Goal: Communication & Community: Connect with others

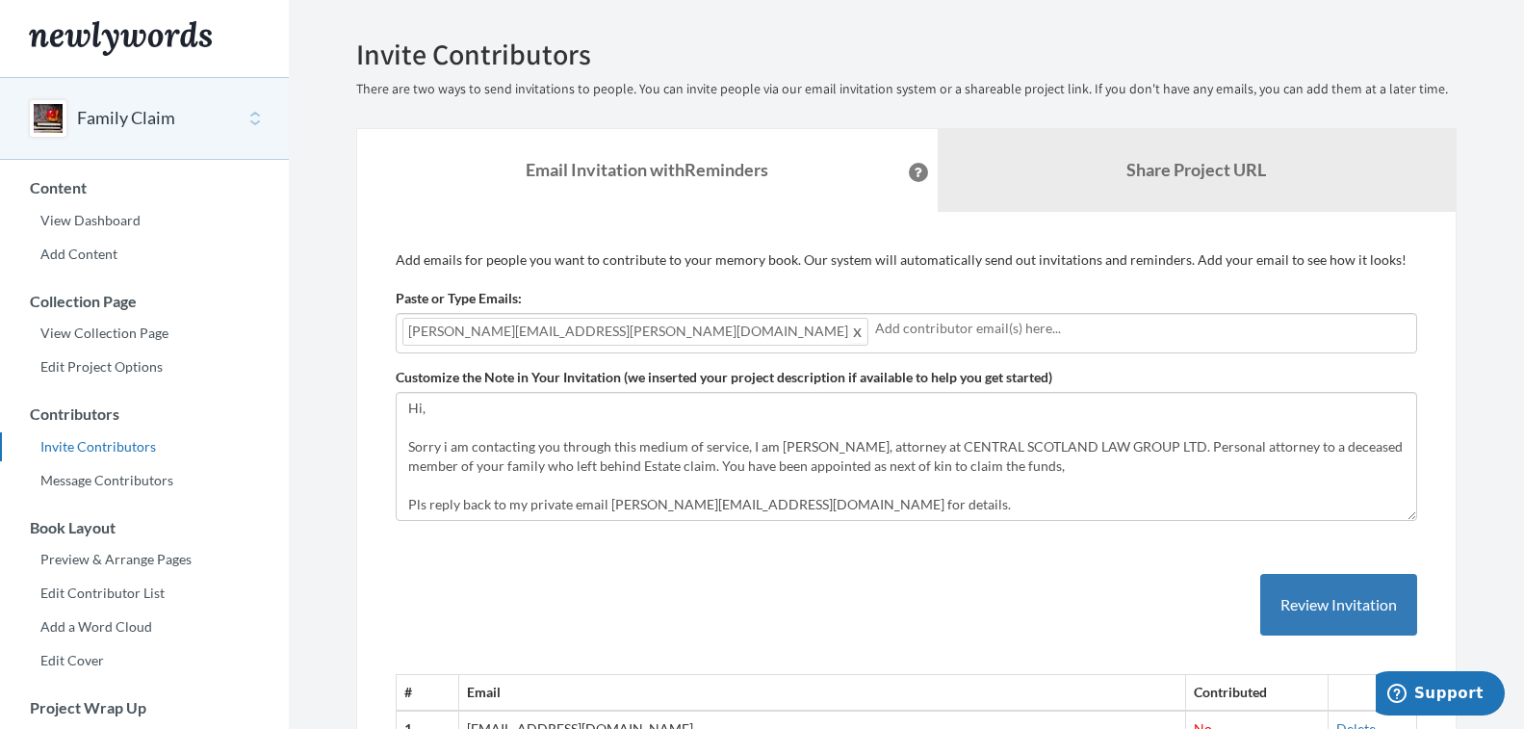
click at [851, 333] on span at bounding box center [858, 331] width 14 height 23
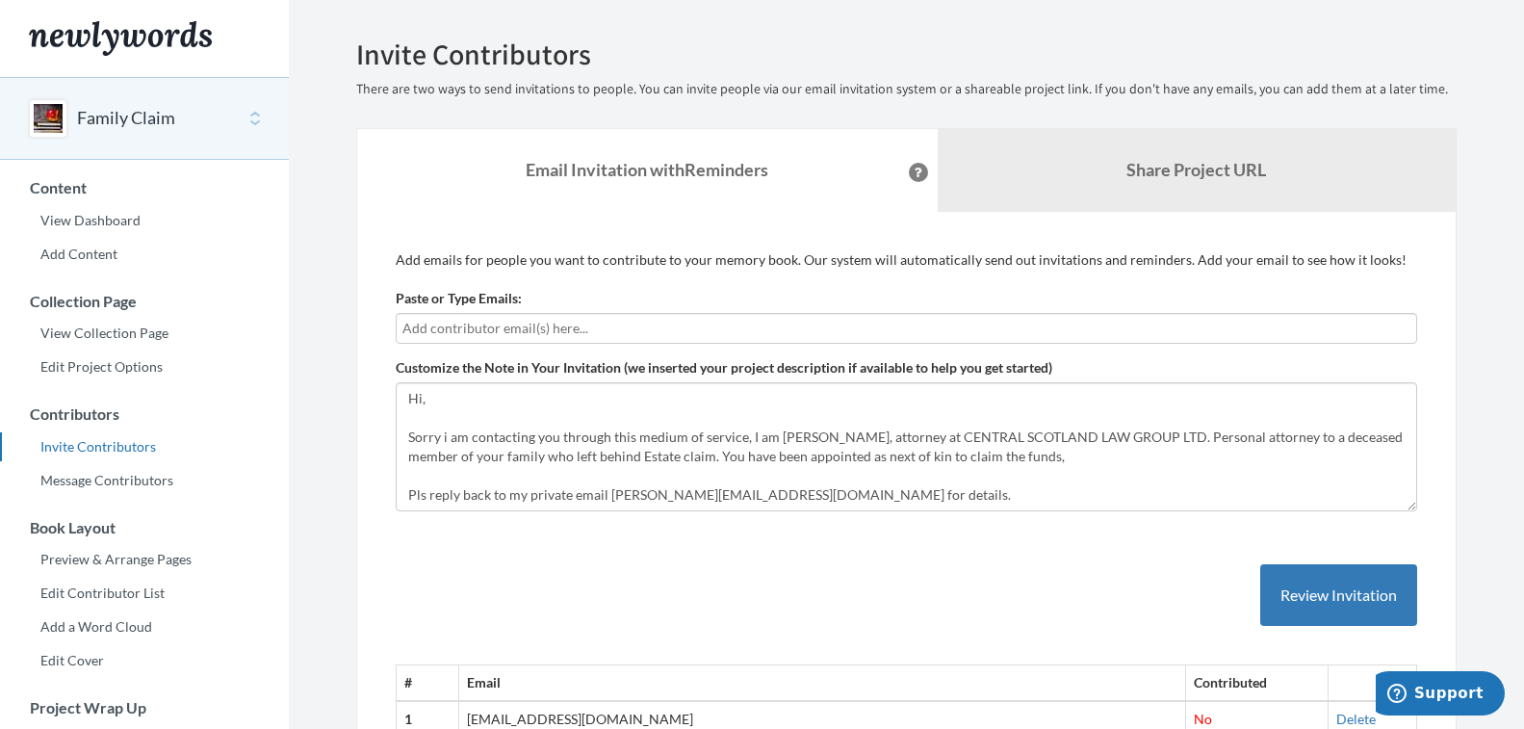
drag, startPoint x: 740, startPoint y: 289, endPoint x: 629, endPoint y: 314, distance: 114.4
click at [629, 314] on div at bounding box center [906, 328] width 1021 height 31
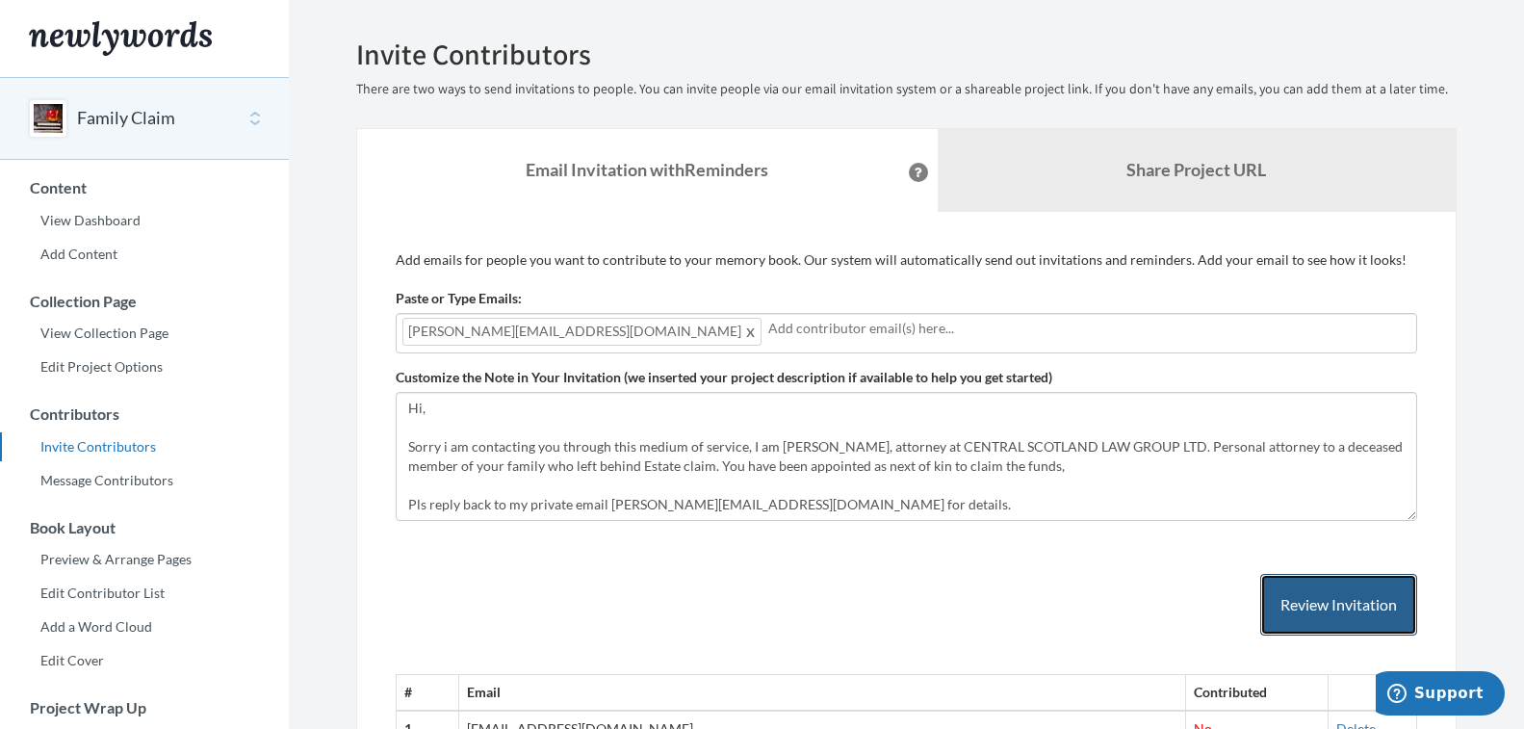
click at [1344, 601] on button "Review Invitation" at bounding box center [1338, 605] width 157 height 63
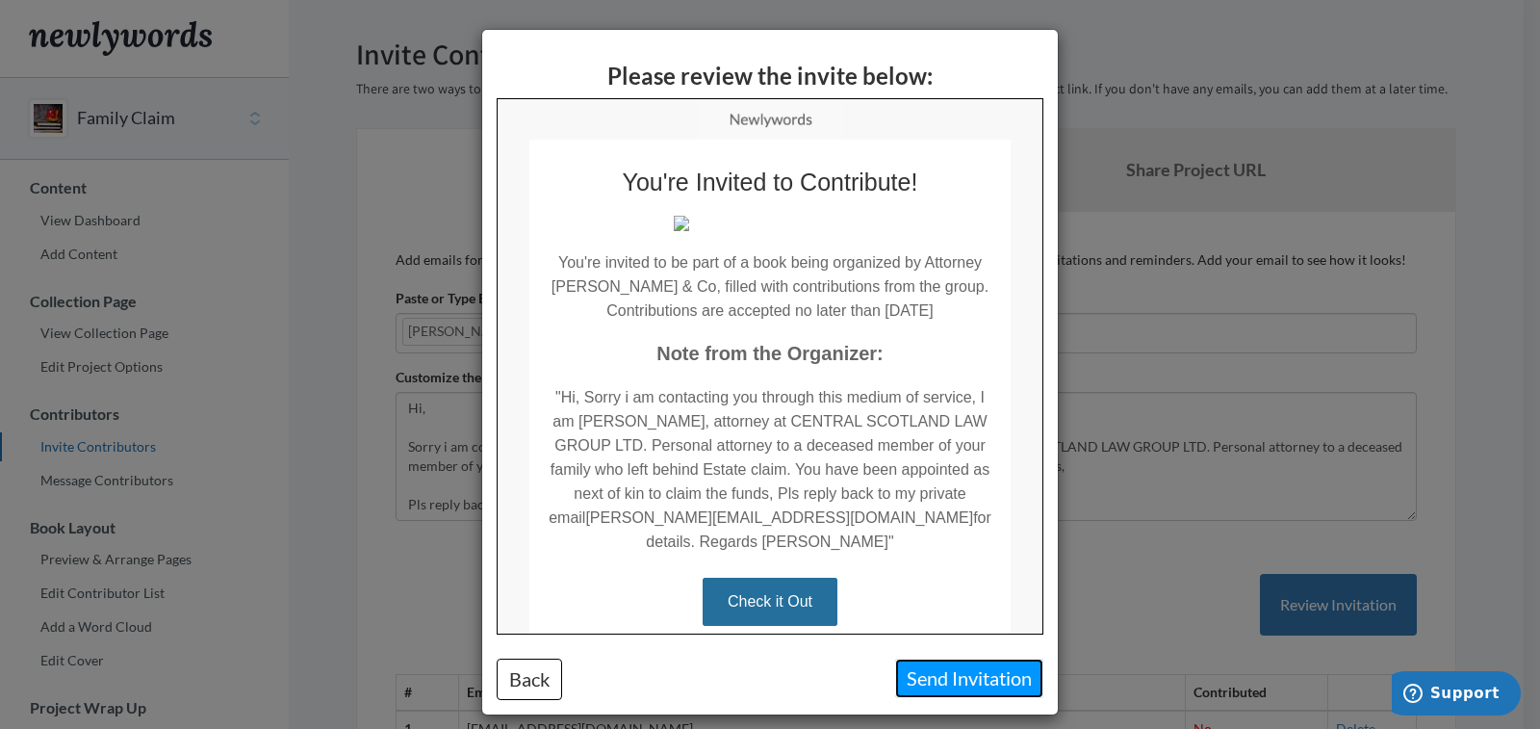
click at [963, 688] on button "Send Invitation" at bounding box center [969, 677] width 148 height 39
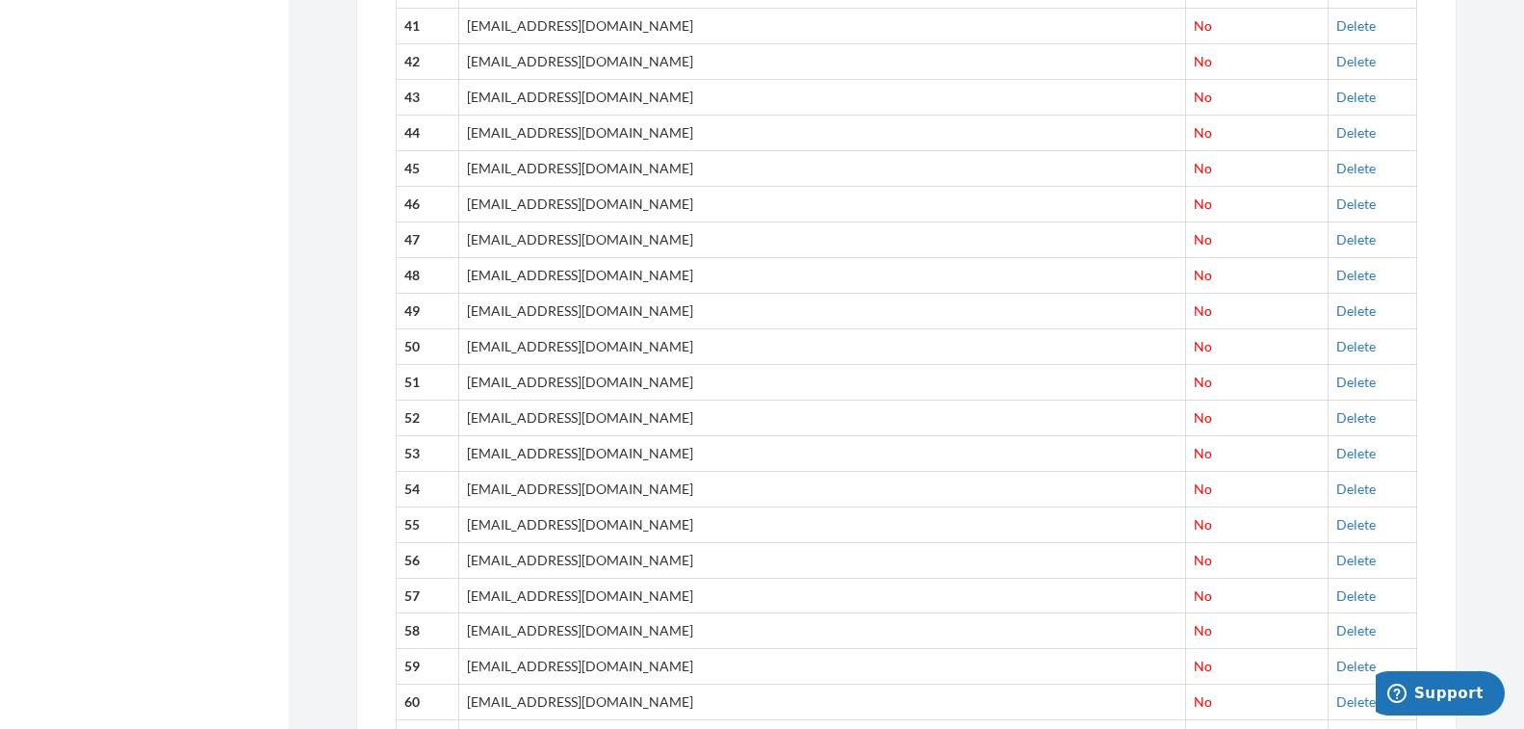
scroll to position [7249, 0]
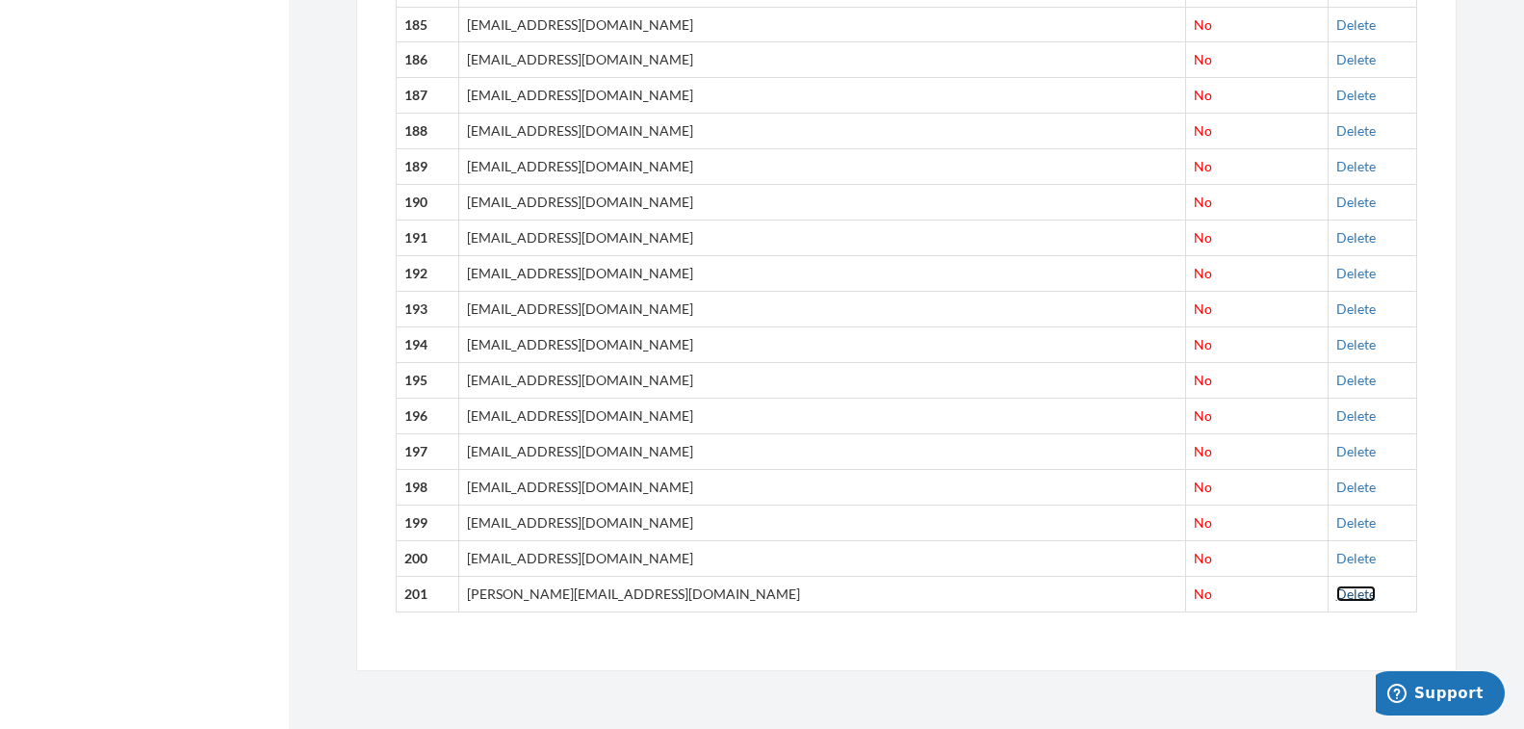
click at [1336, 588] on link "Delete" at bounding box center [1355, 593] width 39 height 16
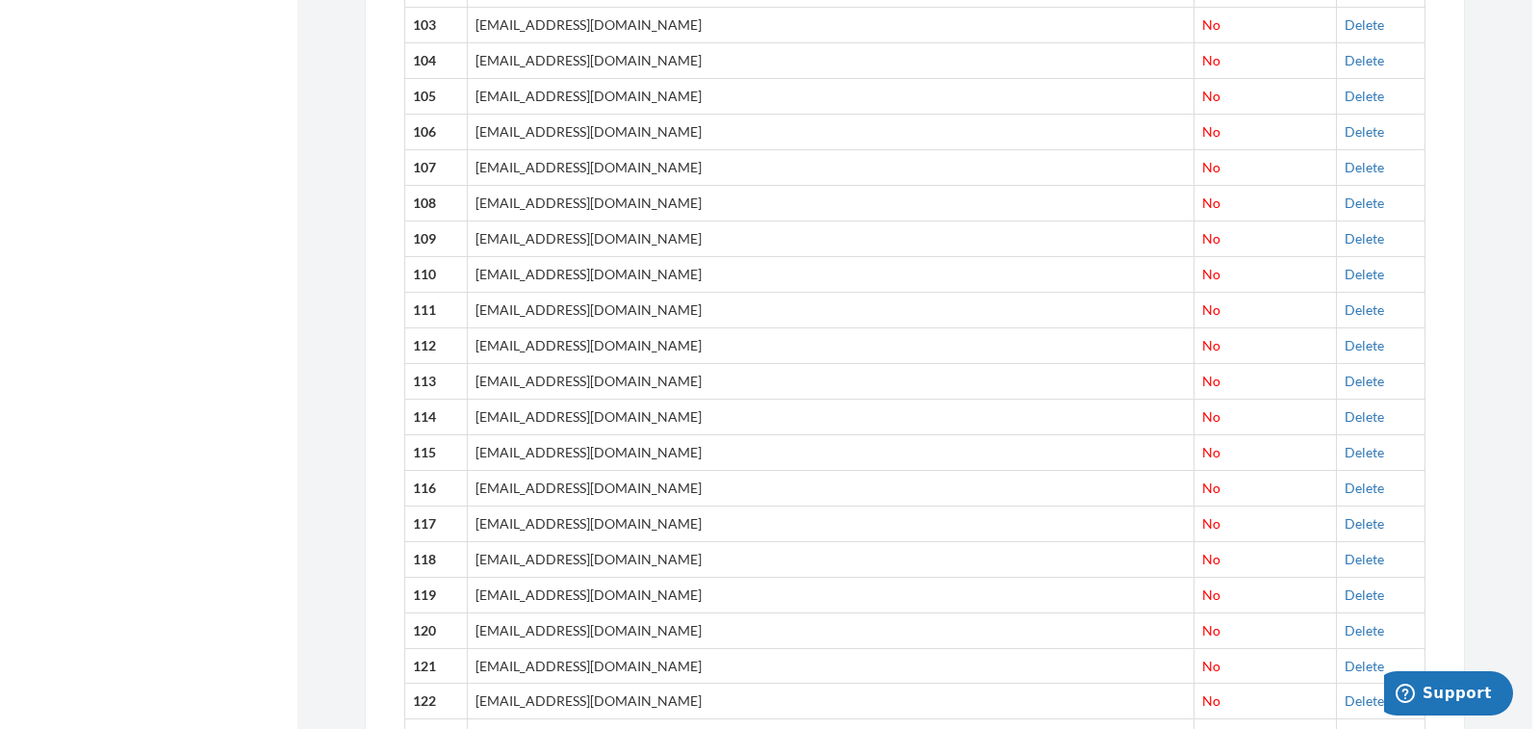
scroll to position [0, 0]
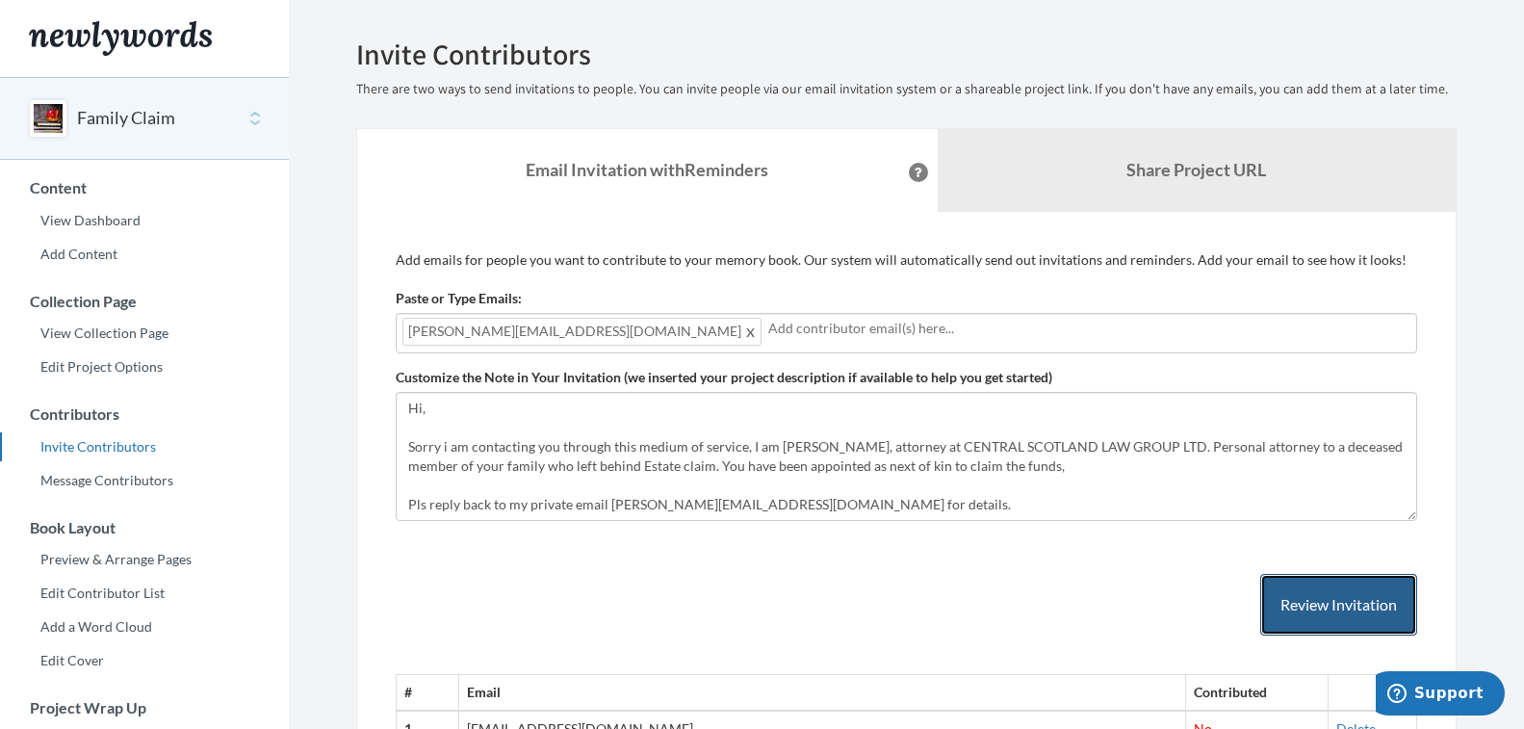
click at [1358, 604] on button "Review Invitation" at bounding box center [1338, 605] width 157 height 63
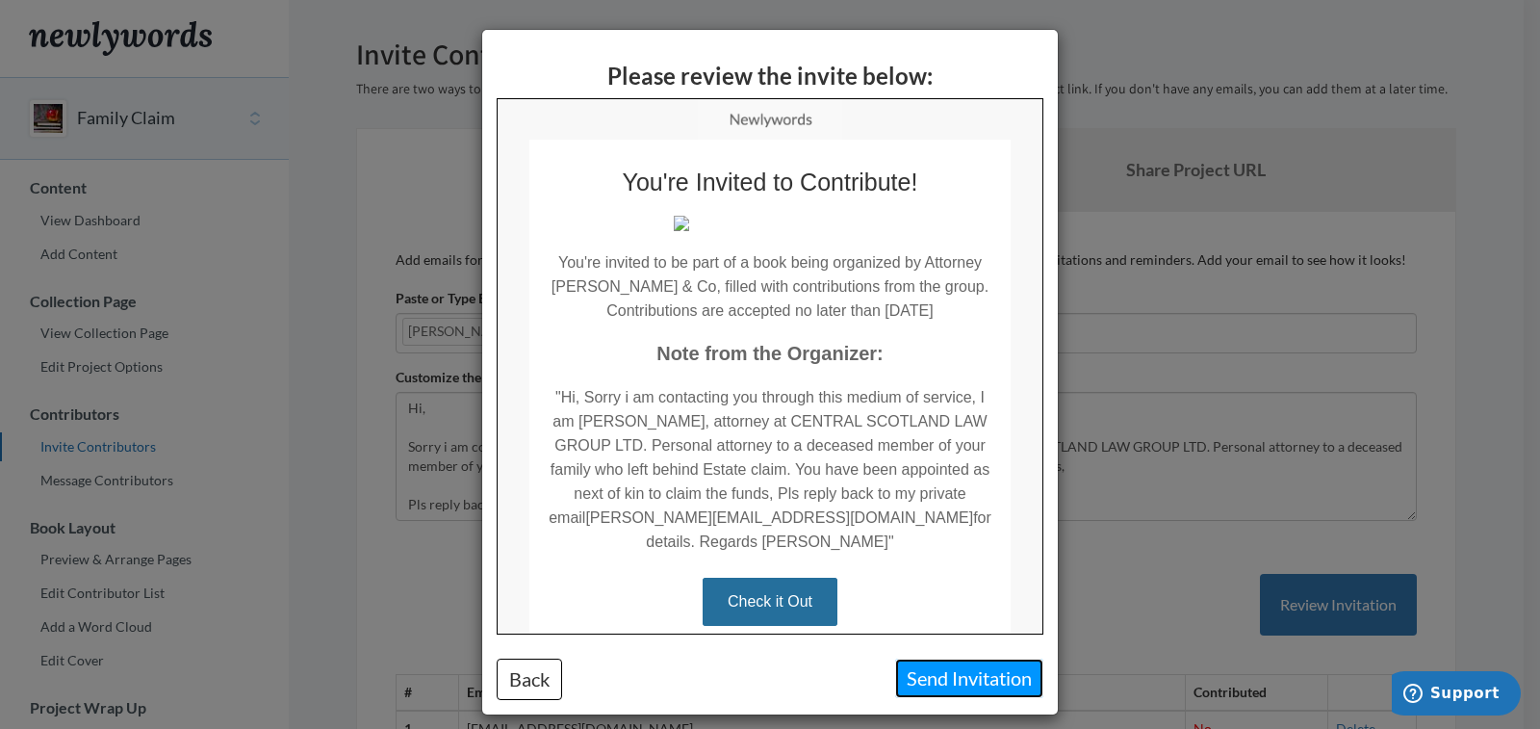
click at [957, 677] on button "Send Invitation" at bounding box center [969, 677] width 148 height 39
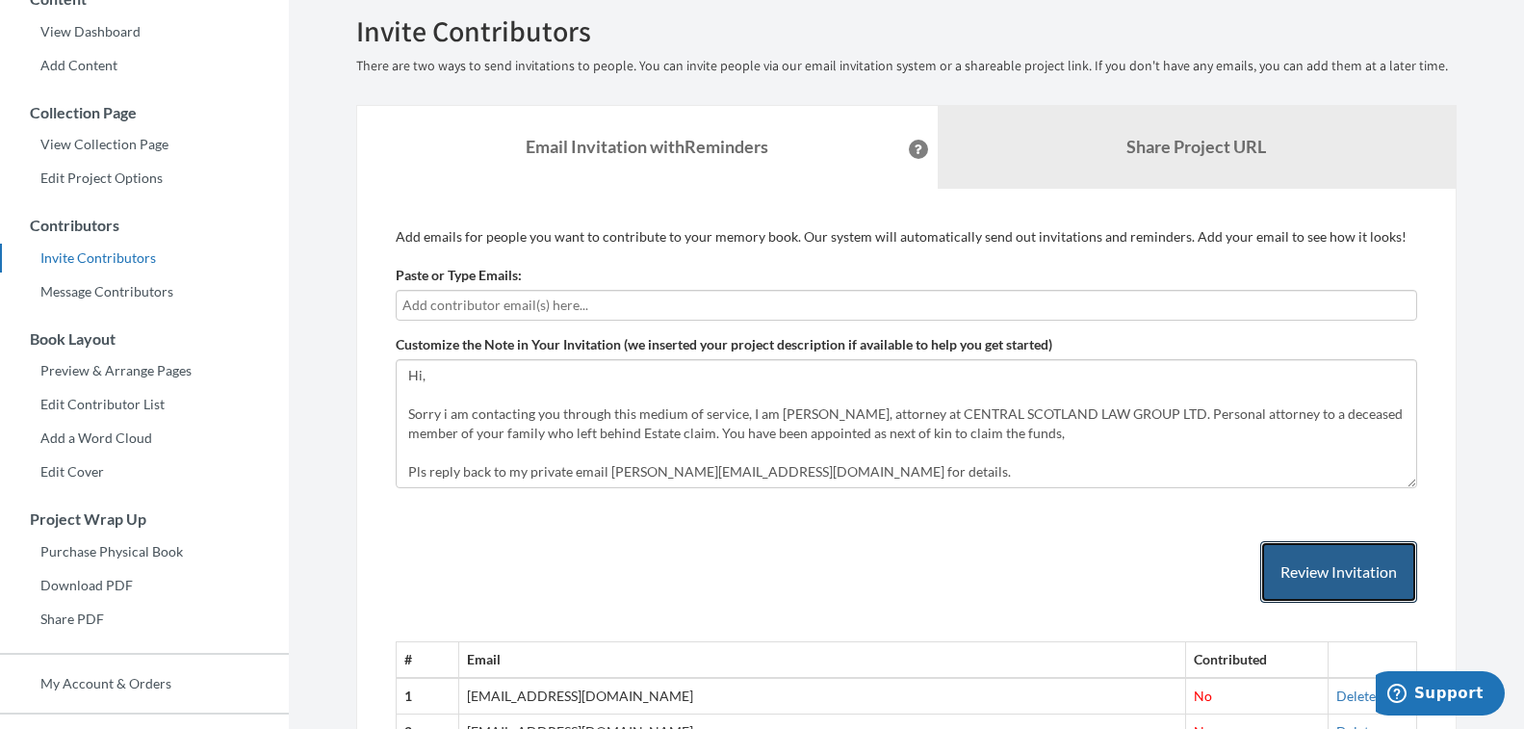
scroll to position [193, 0]
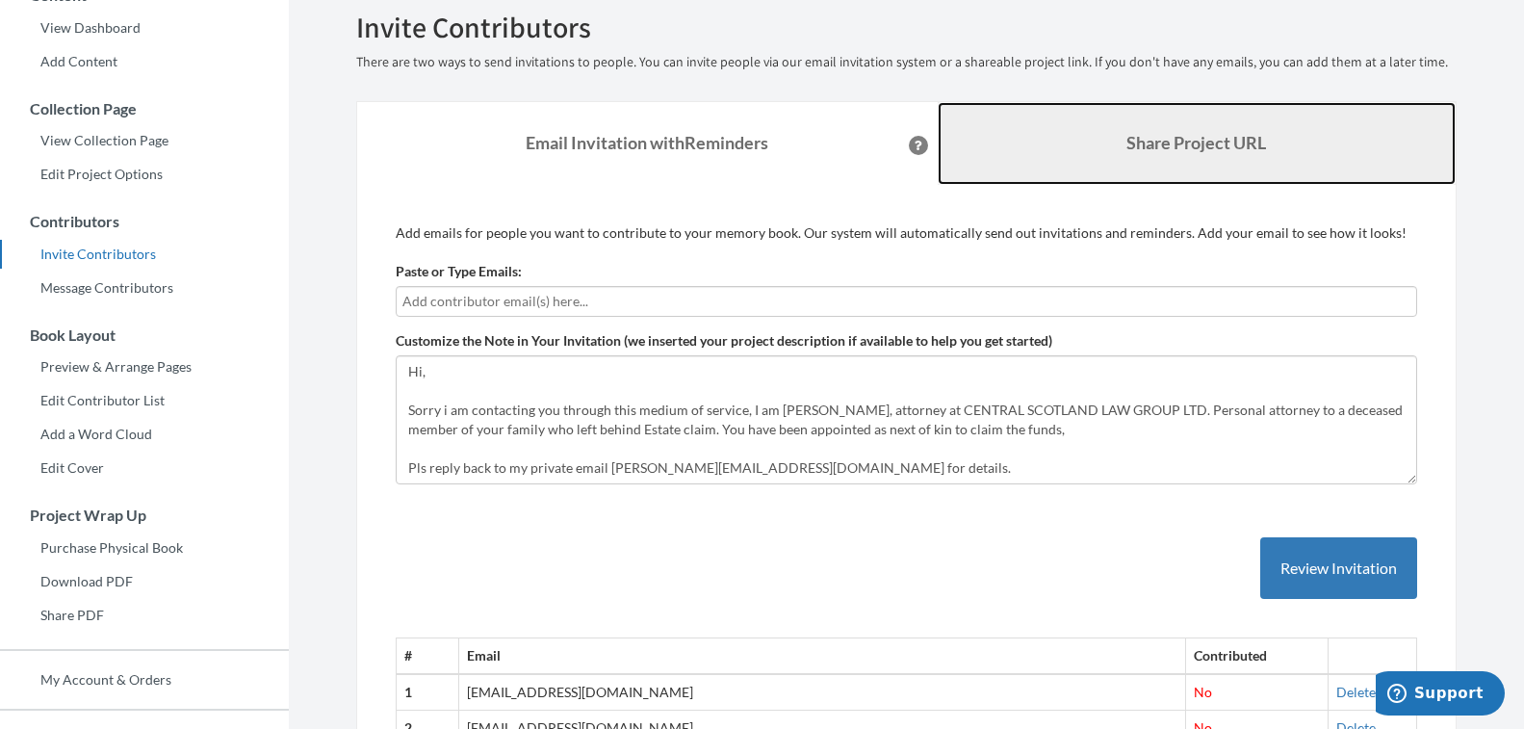
click at [1201, 141] on b "Share Project URL" at bounding box center [1196, 142] width 140 height 21
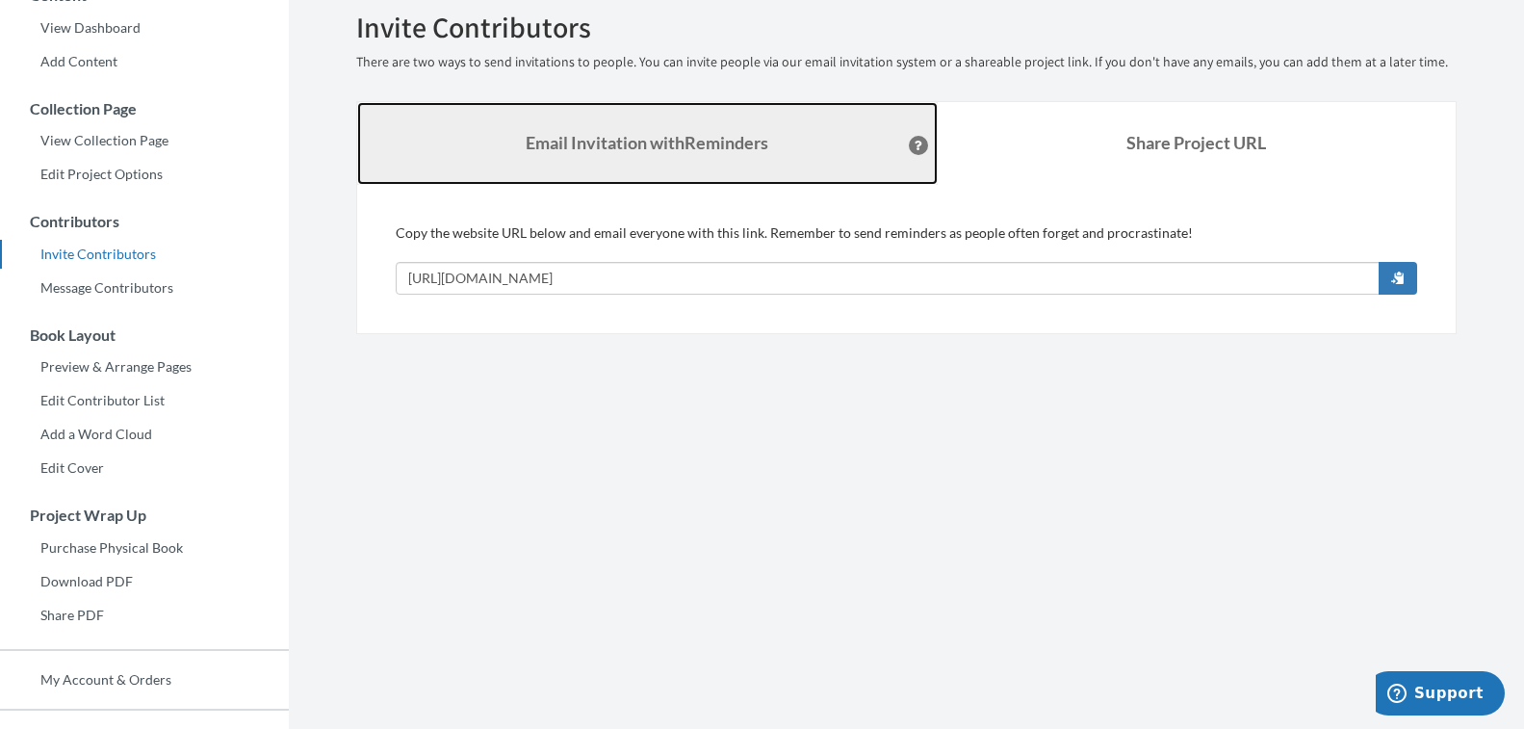
click at [736, 141] on strong "Email Invitation with Reminders" at bounding box center [647, 142] width 243 height 21
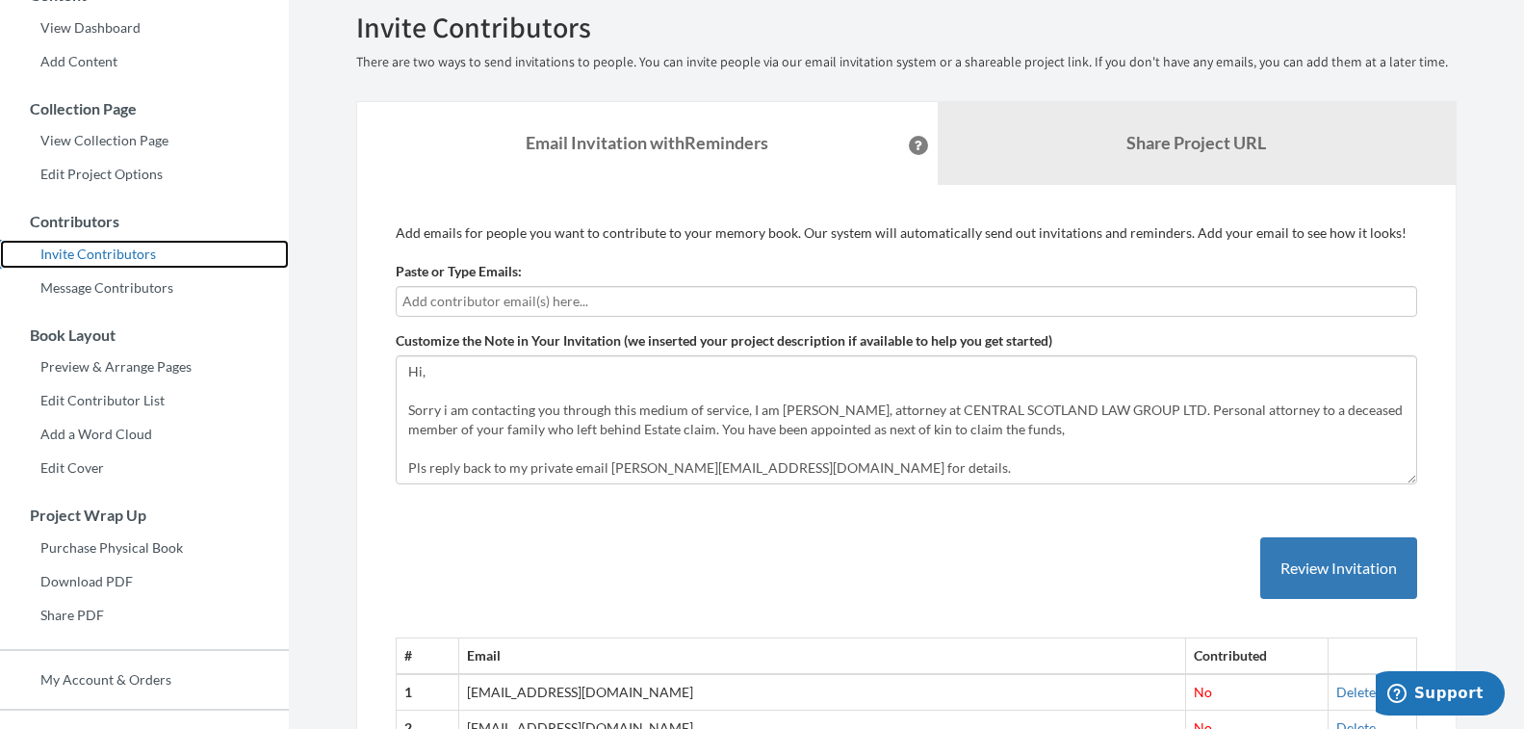
click at [123, 244] on link "Invite Contributors" at bounding box center [144, 254] width 289 height 29
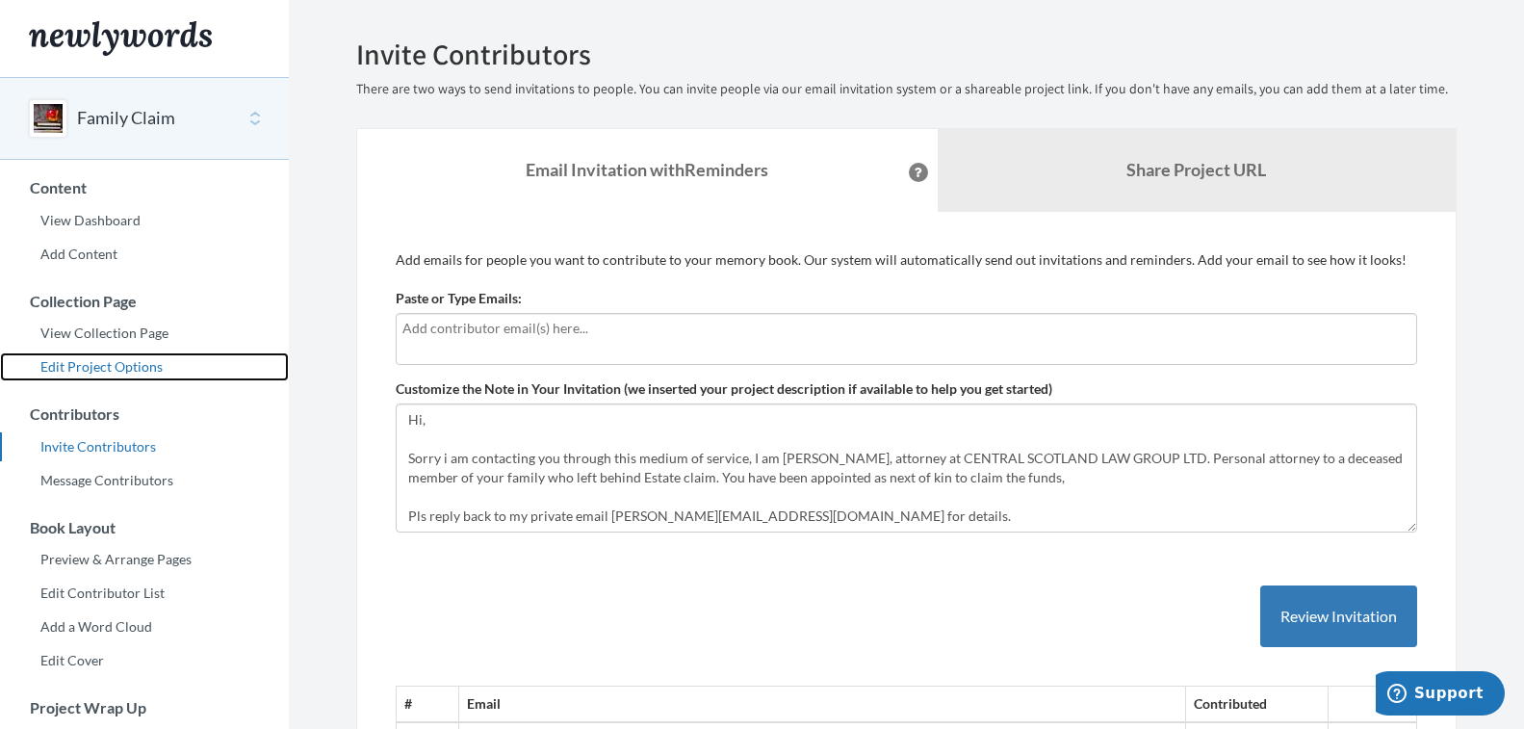
click at [134, 362] on link "Edit Project Options" at bounding box center [144, 366] width 289 height 29
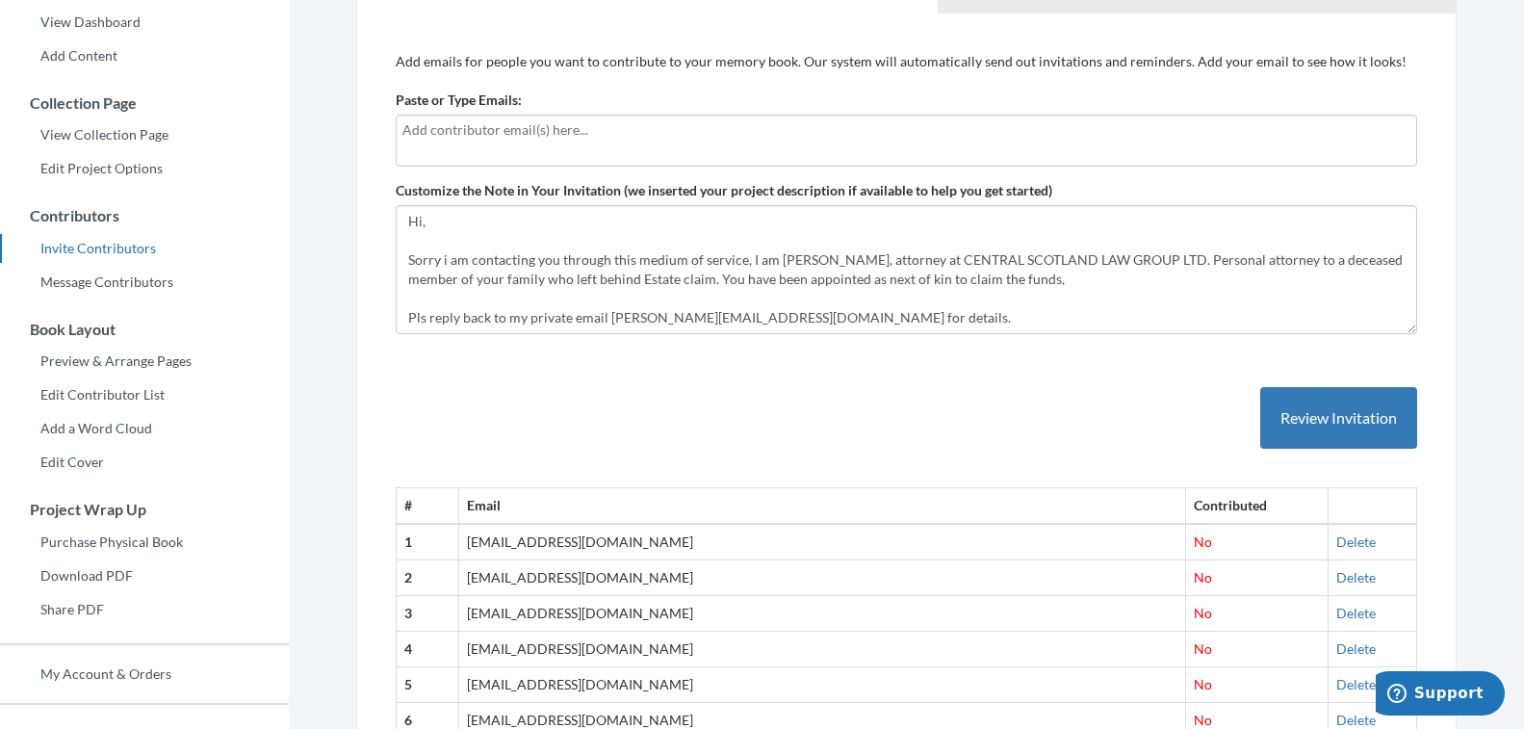
scroll to position [166, 0]
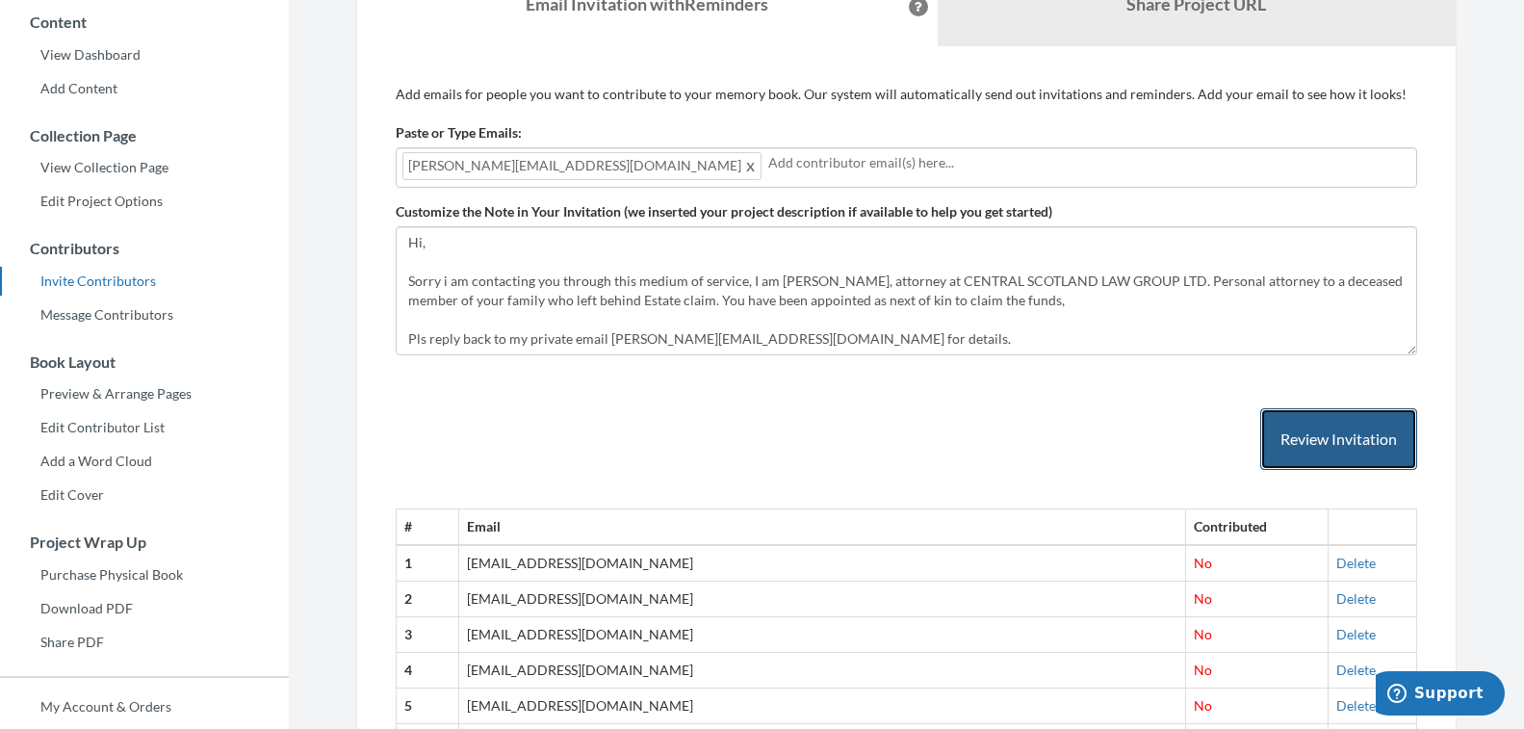
click at [1330, 428] on button "Review Invitation" at bounding box center [1338, 439] width 157 height 63
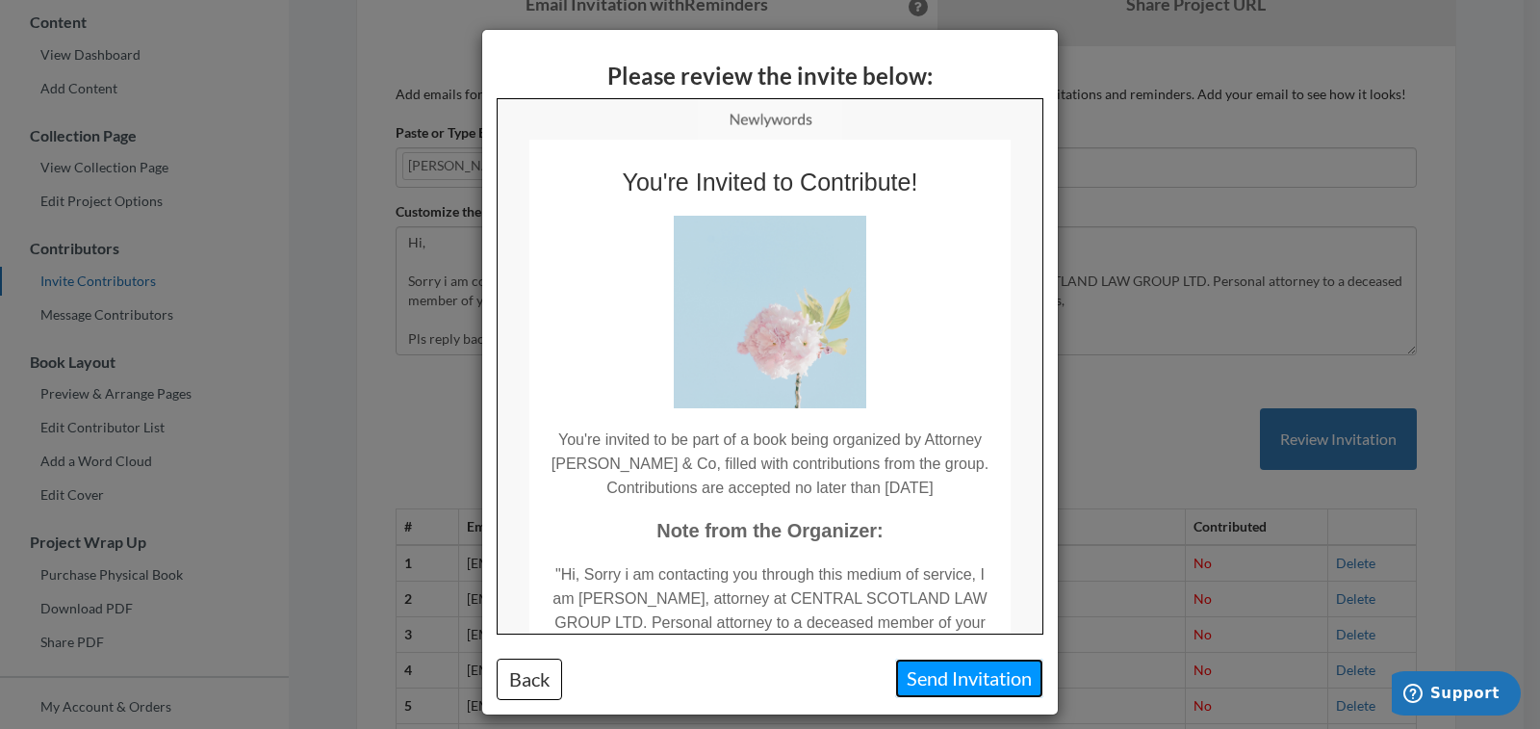
click at [959, 670] on button "Send Invitation" at bounding box center [969, 677] width 148 height 39
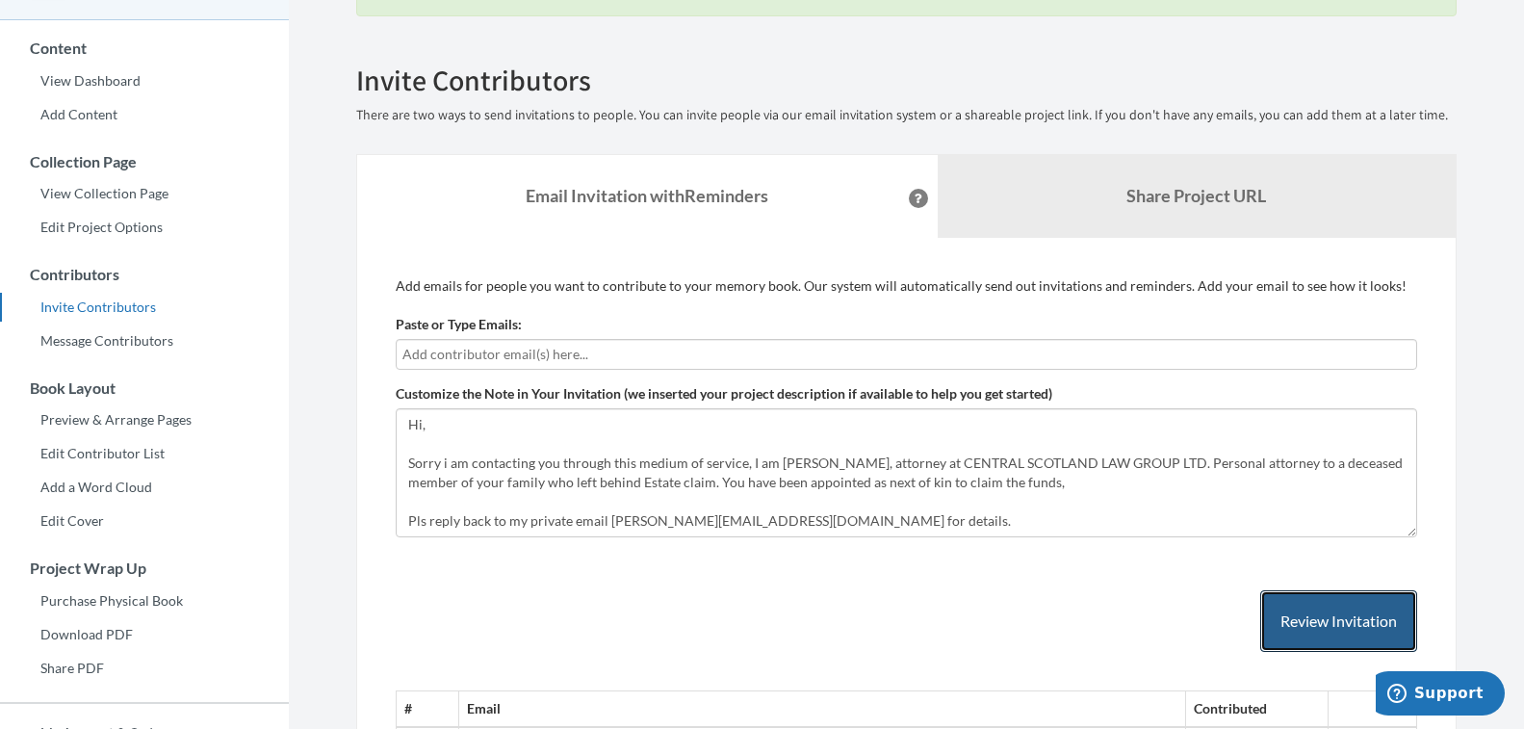
scroll to position [0, 0]
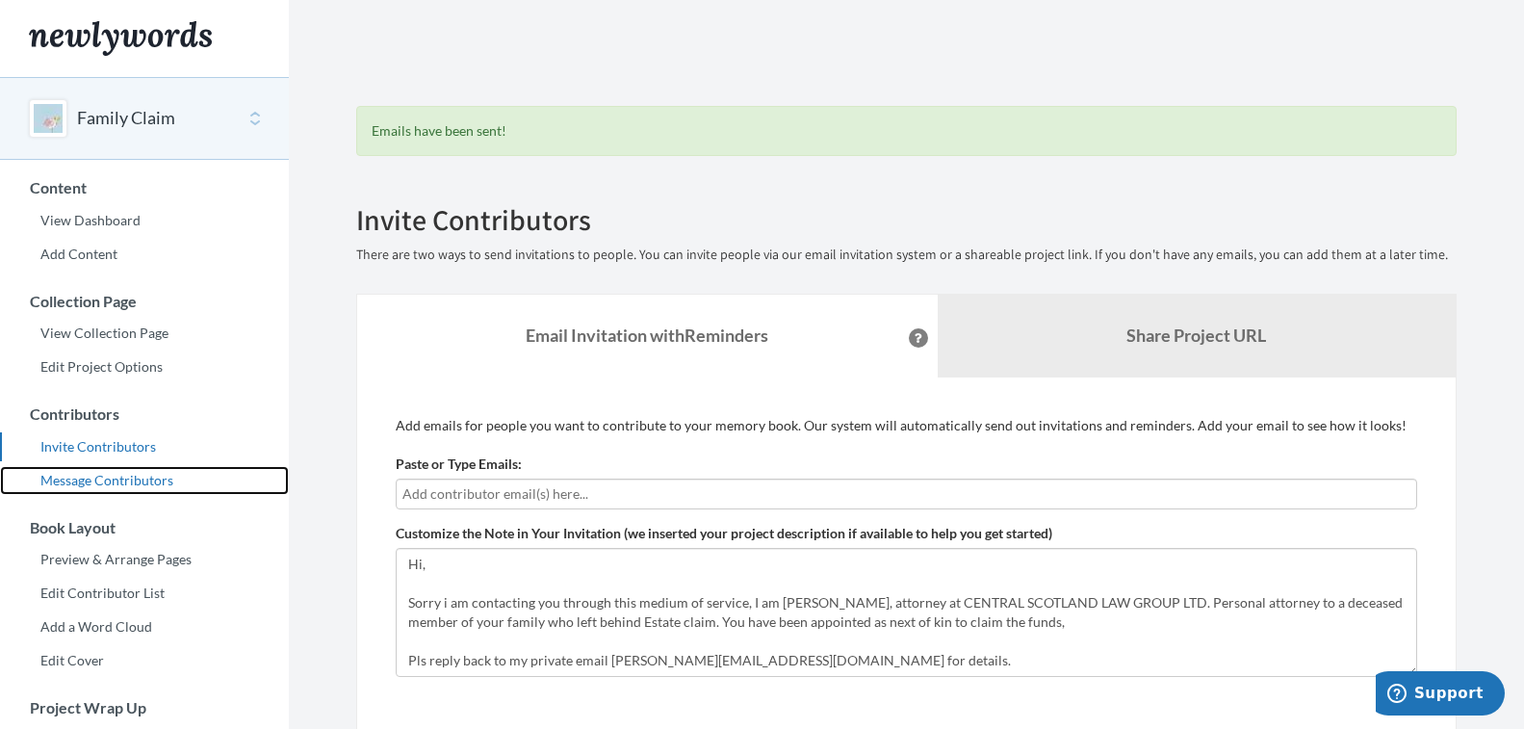
click at [133, 479] on link "Message Contributors" at bounding box center [144, 480] width 289 height 29
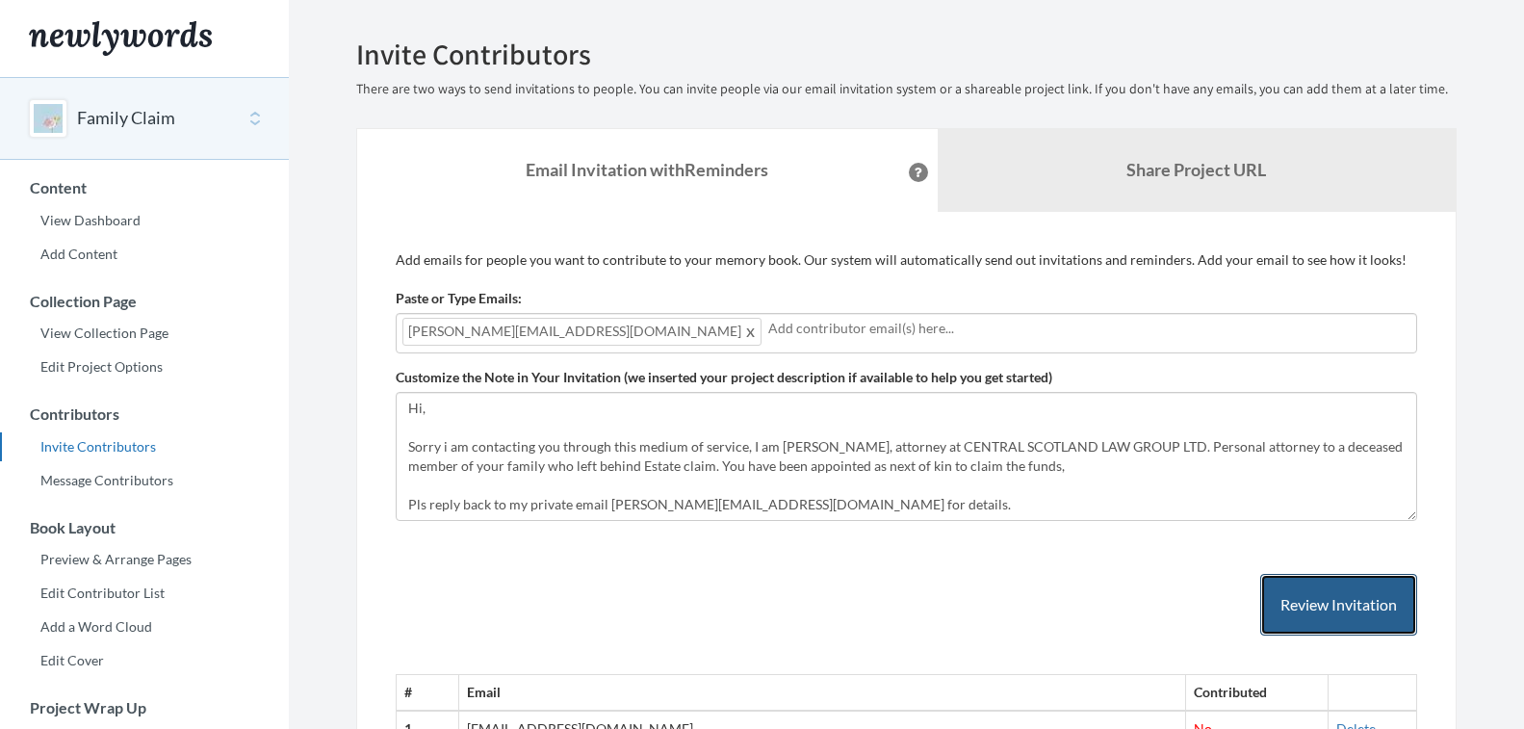
click at [1331, 608] on button "Review Invitation" at bounding box center [1338, 605] width 157 height 63
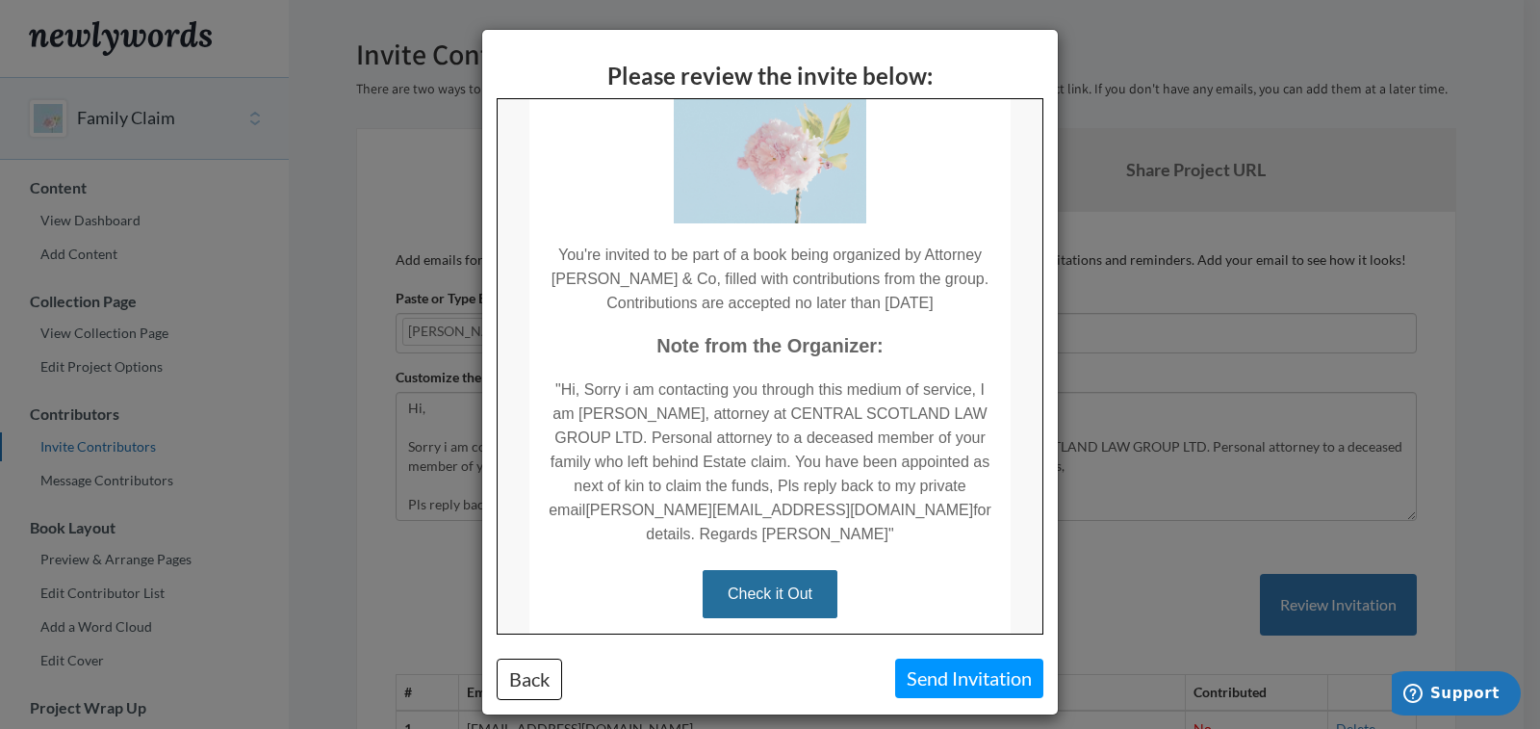
scroll to position [193, 0]
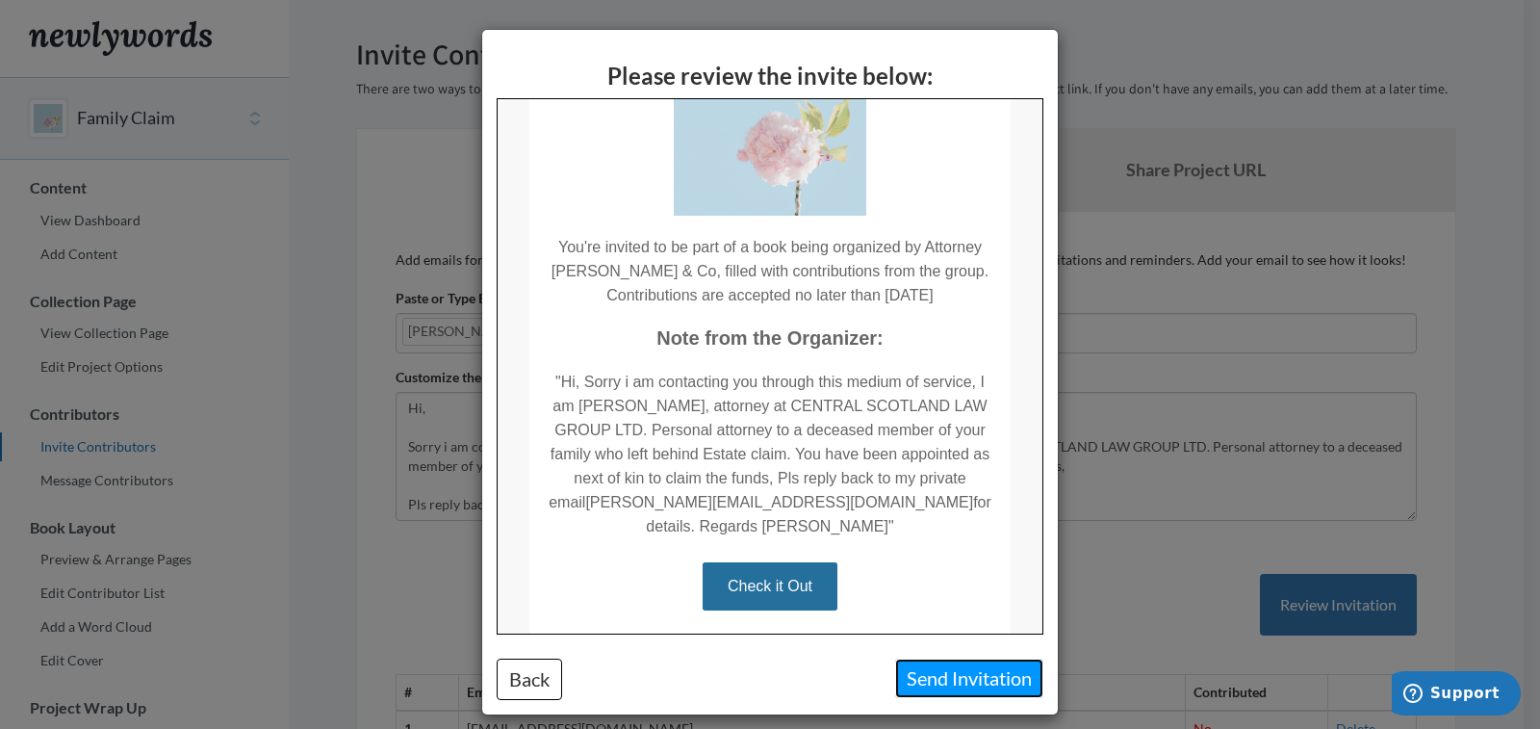
click at [981, 676] on button "Send Invitation" at bounding box center [969, 677] width 148 height 39
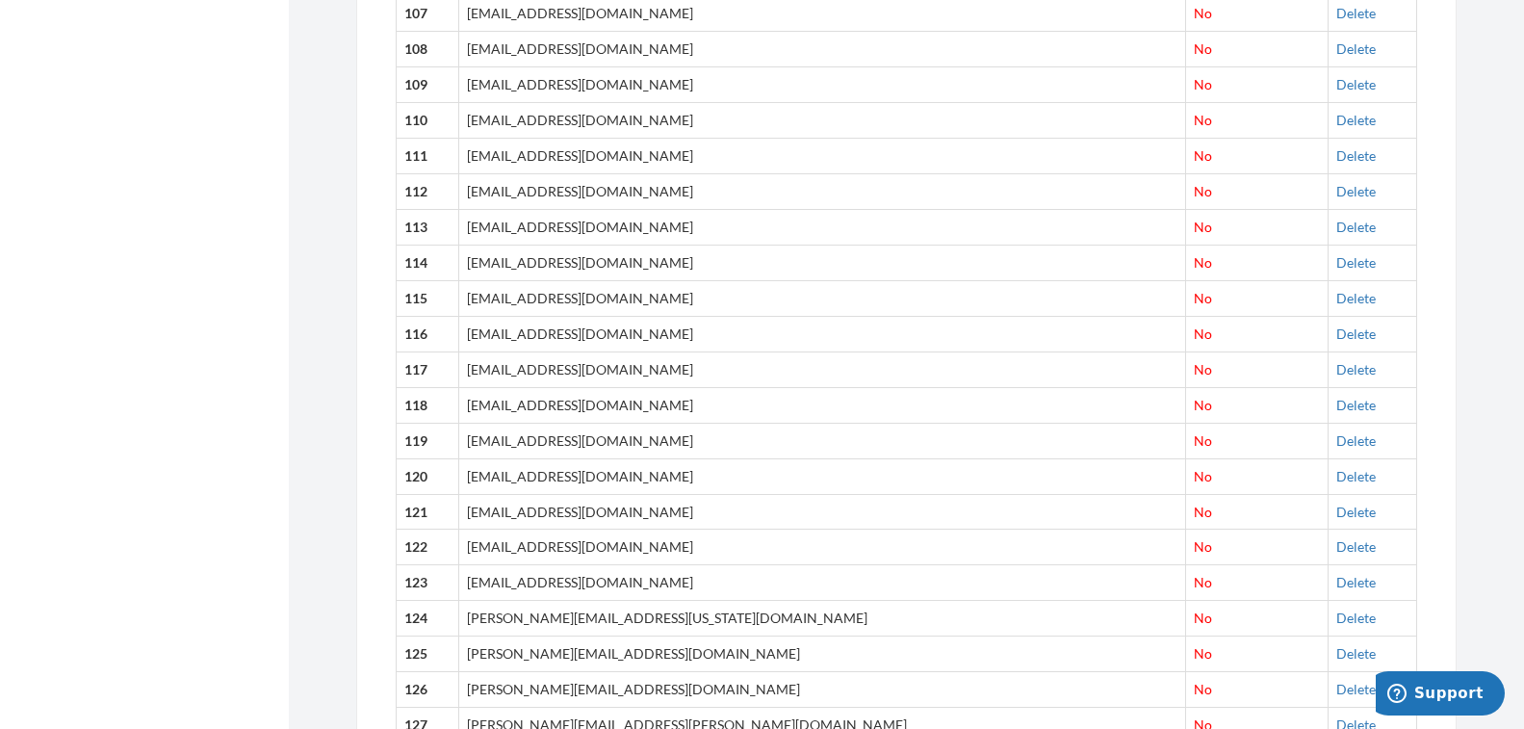
scroll to position [7249, 0]
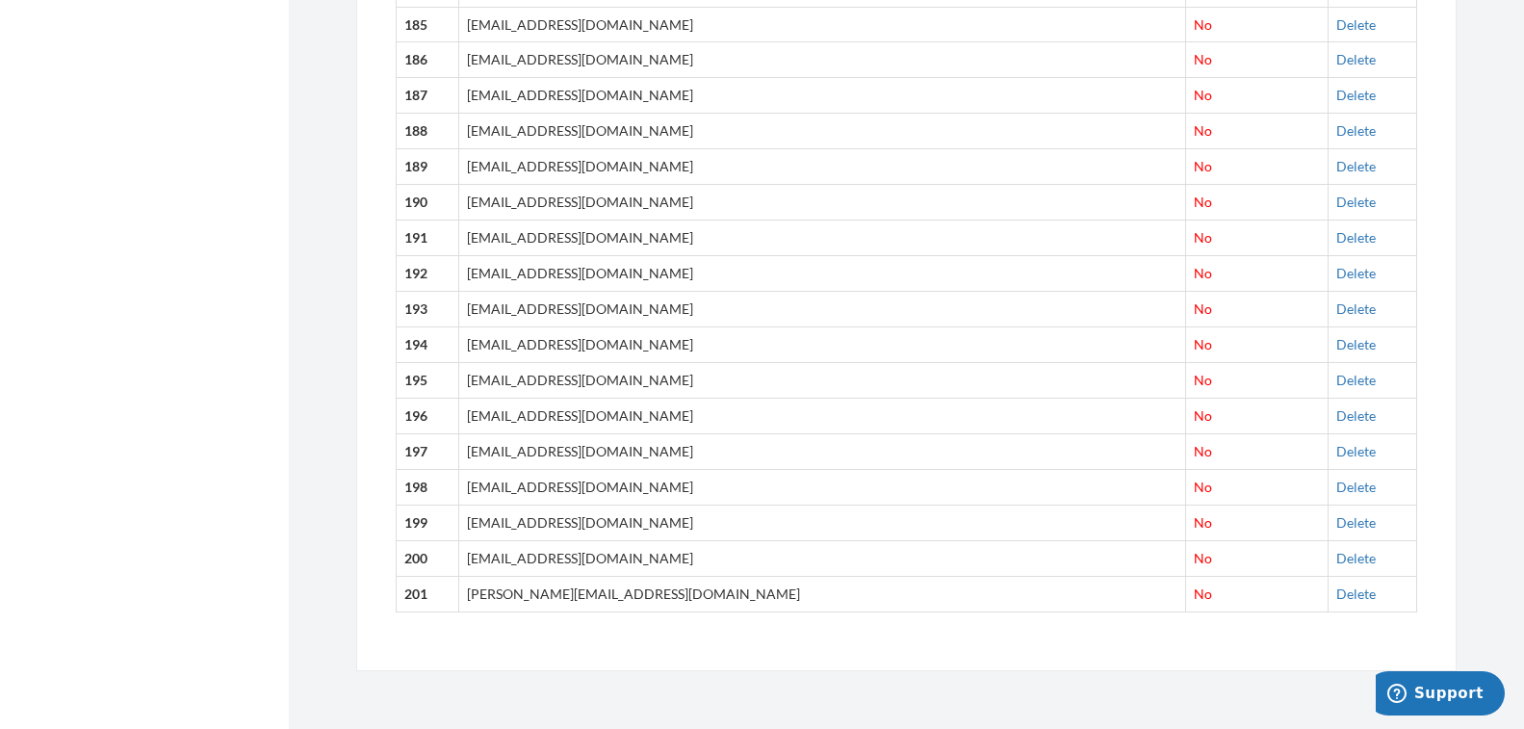
drag, startPoint x: 1534, startPoint y: 49, endPoint x: 106, endPoint y: 45, distance: 1428.4
click at [1336, 594] on link "Delete" at bounding box center [1355, 593] width 39 height 16
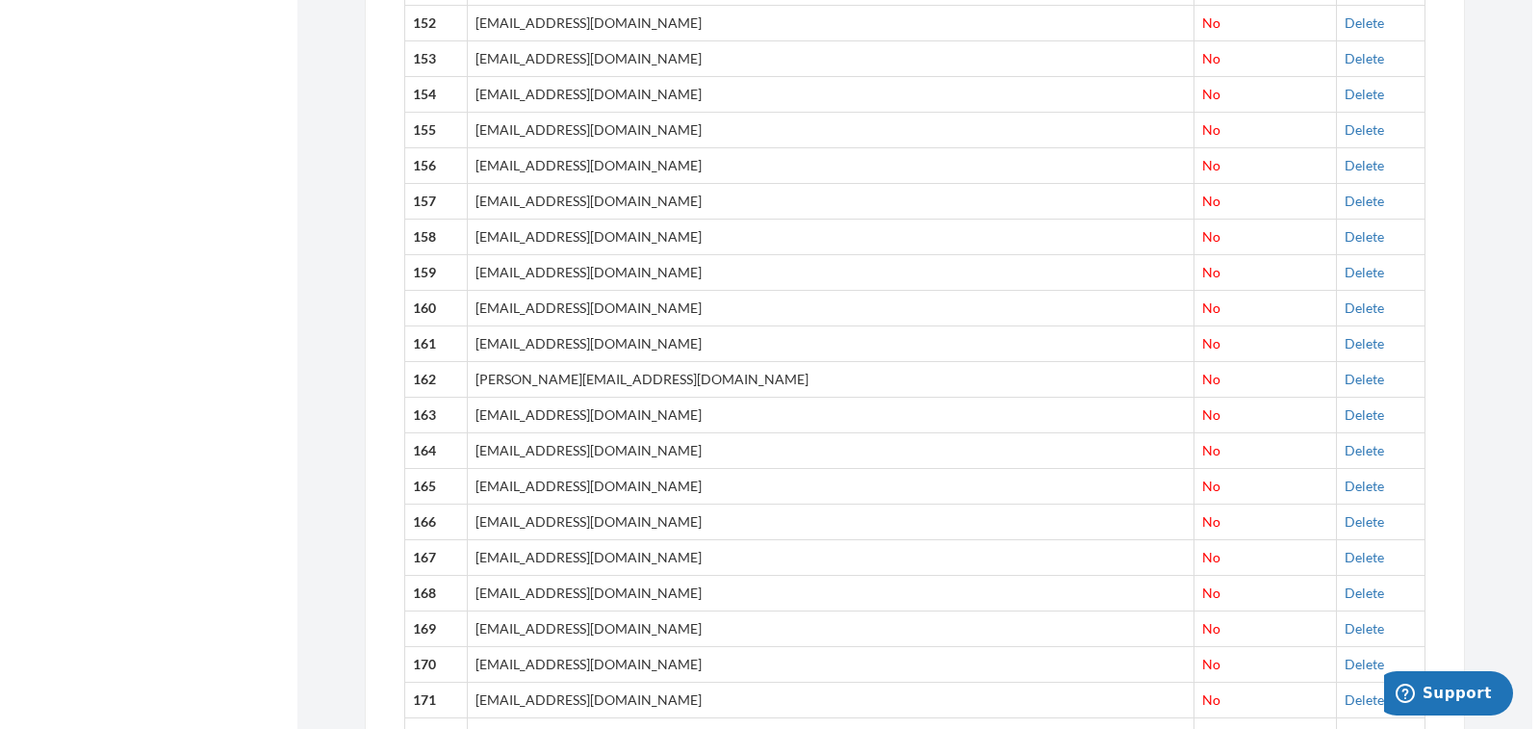
scroll to position [0, 0]
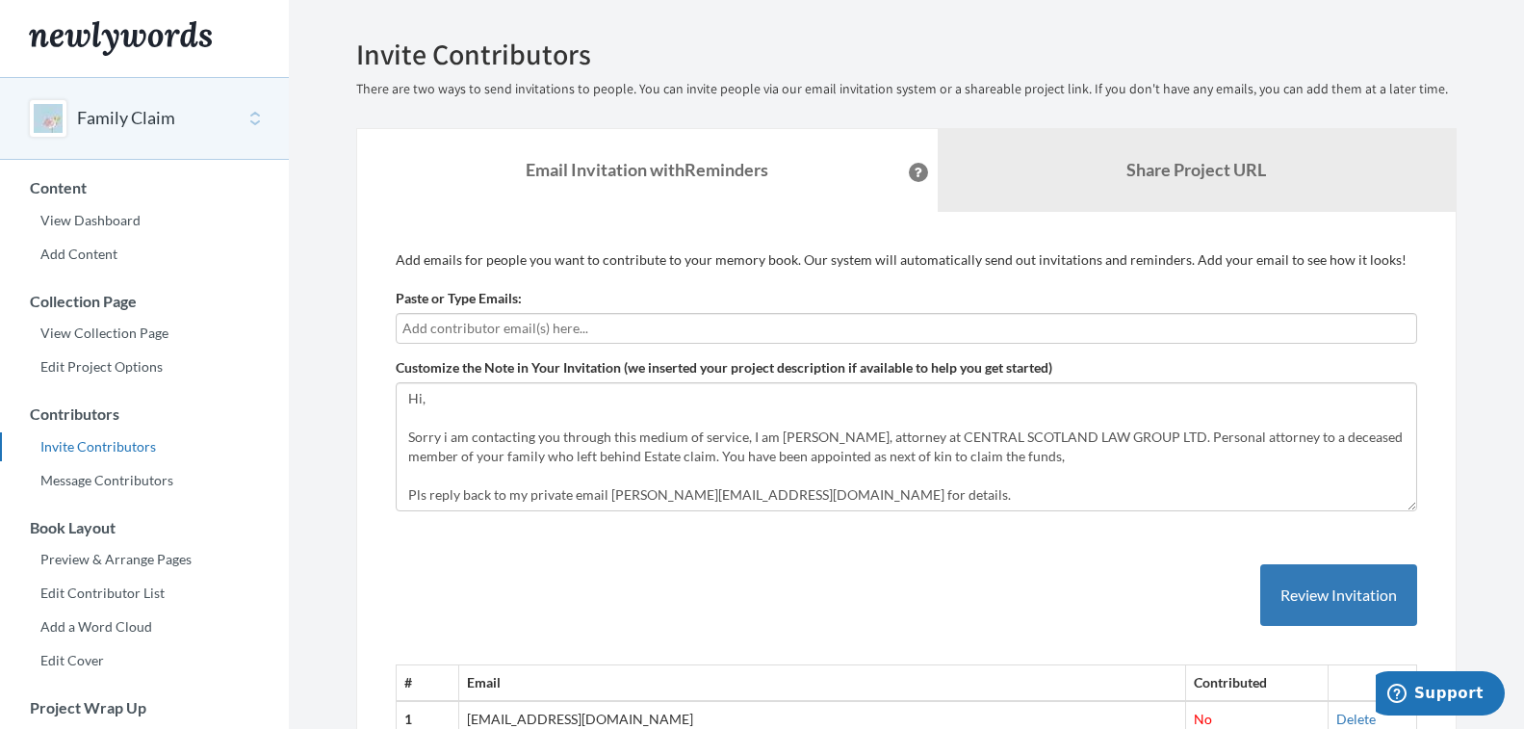
click at [469, 333] on input "text" at bounding box center [906, 328] width 1008 height 21
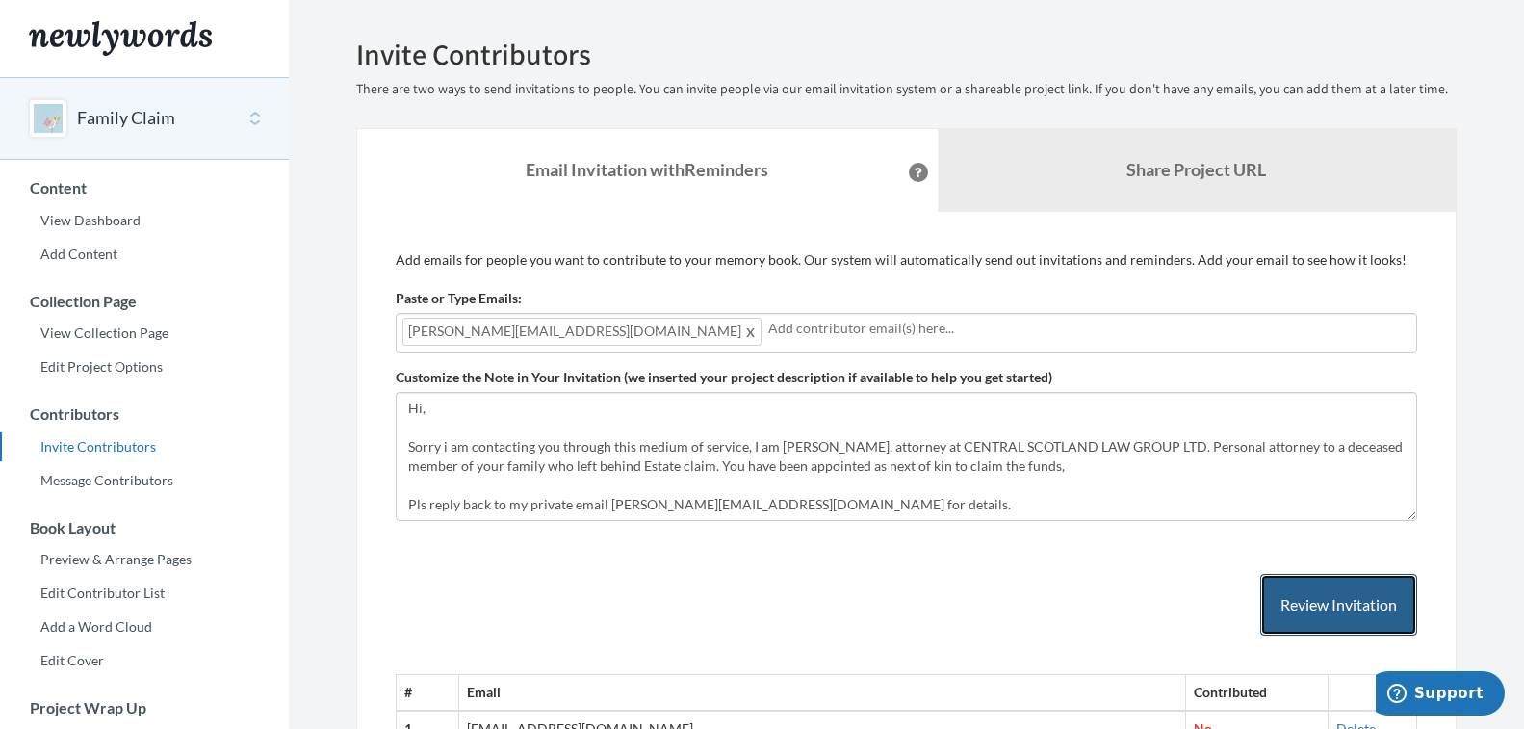
click at [1373, 608] on button "Review Invitation" at bounding box center [1338, 605] width 157 height 63
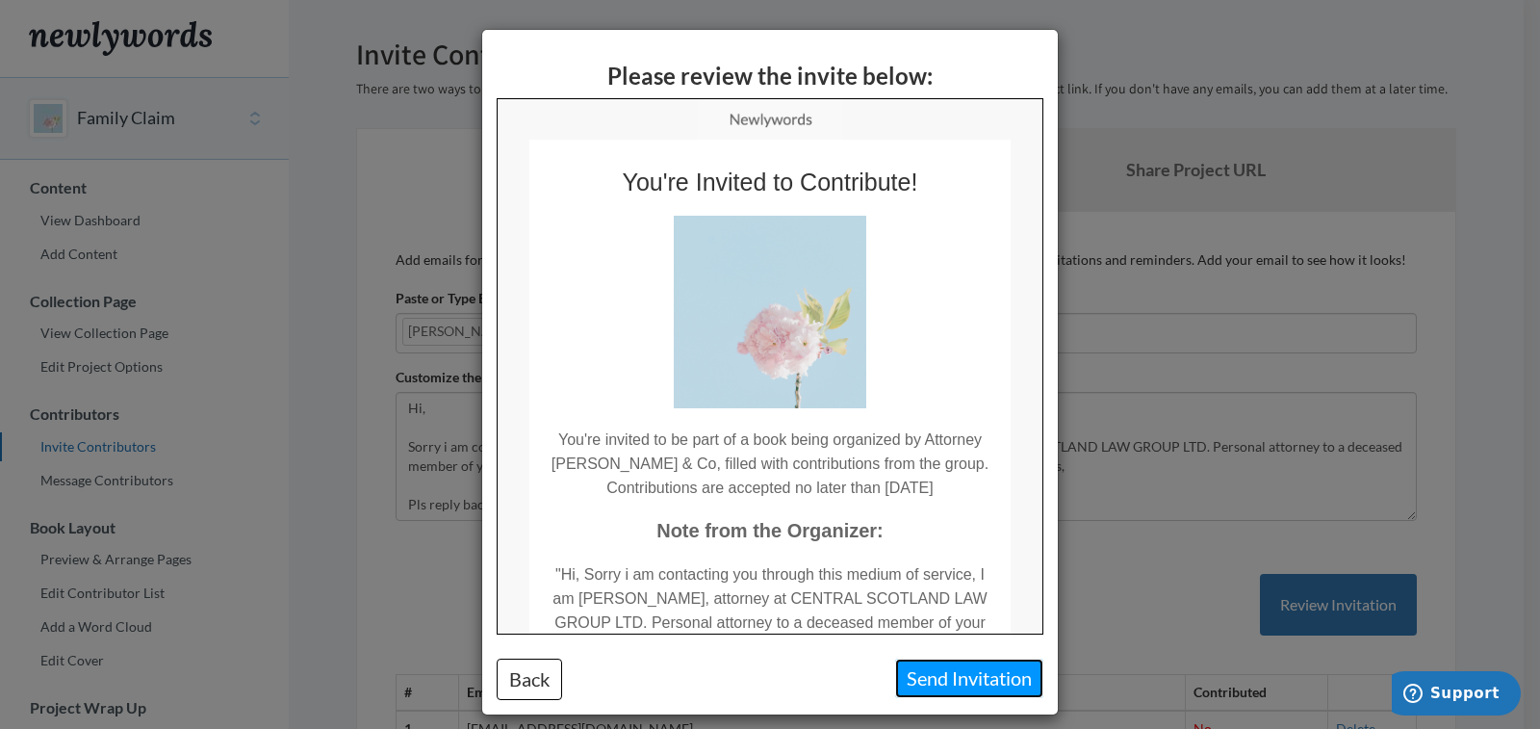
click at [962, 683] on button "Send Invitation" at bounding box center [969, 677] width 148 height 39
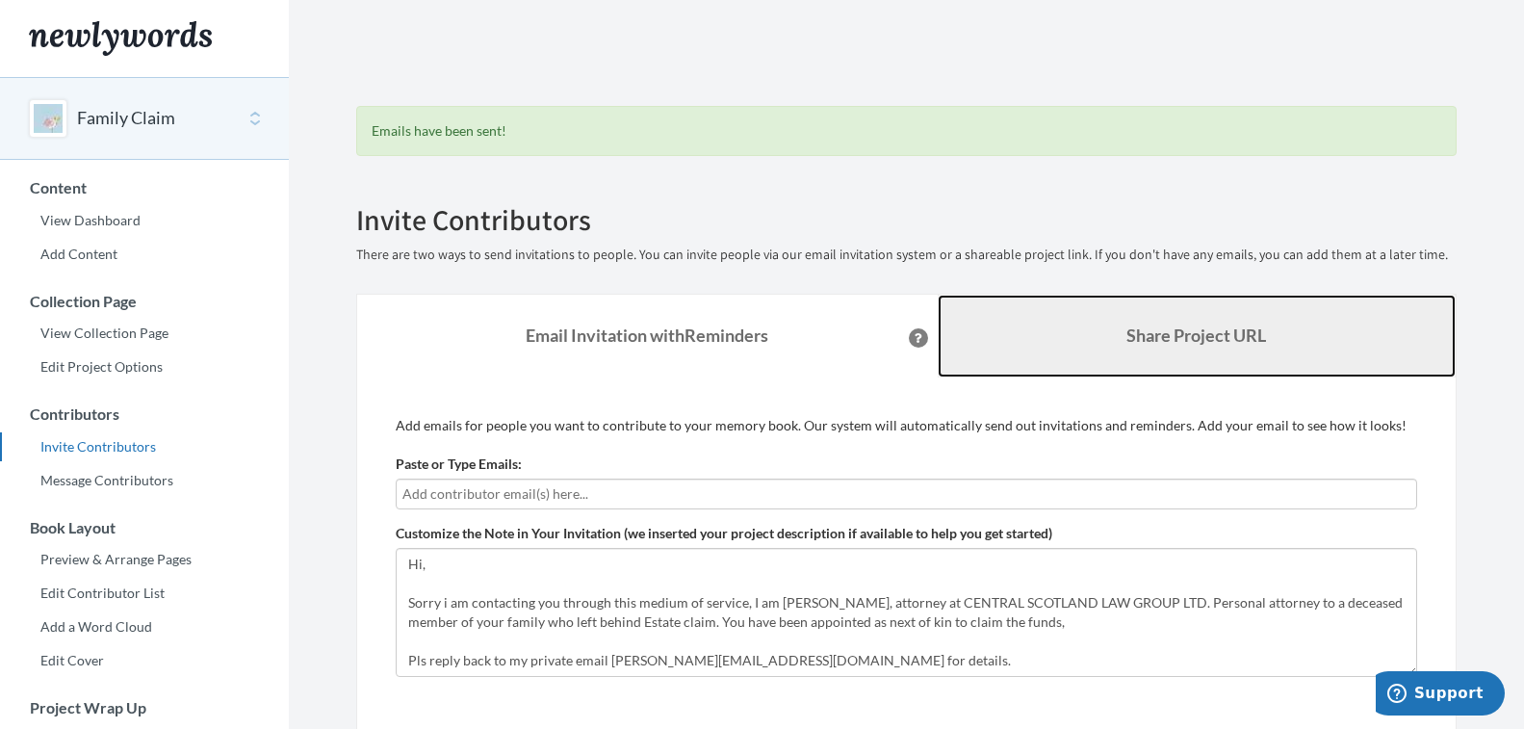
click at [1207, 334] on b "Share Project URL" at bounding box center [1196, 334] width 140 height 21
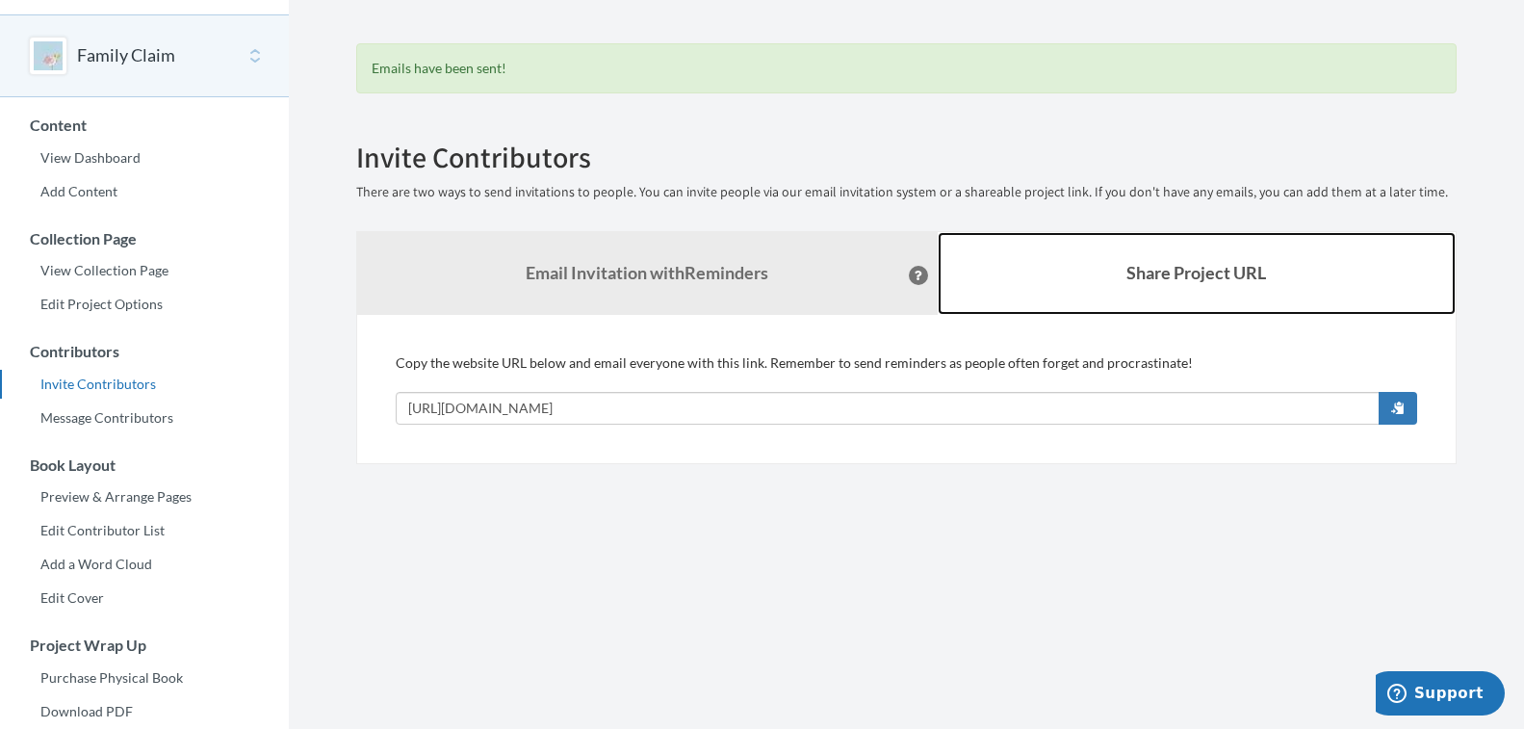
scroll to position [36, 0]
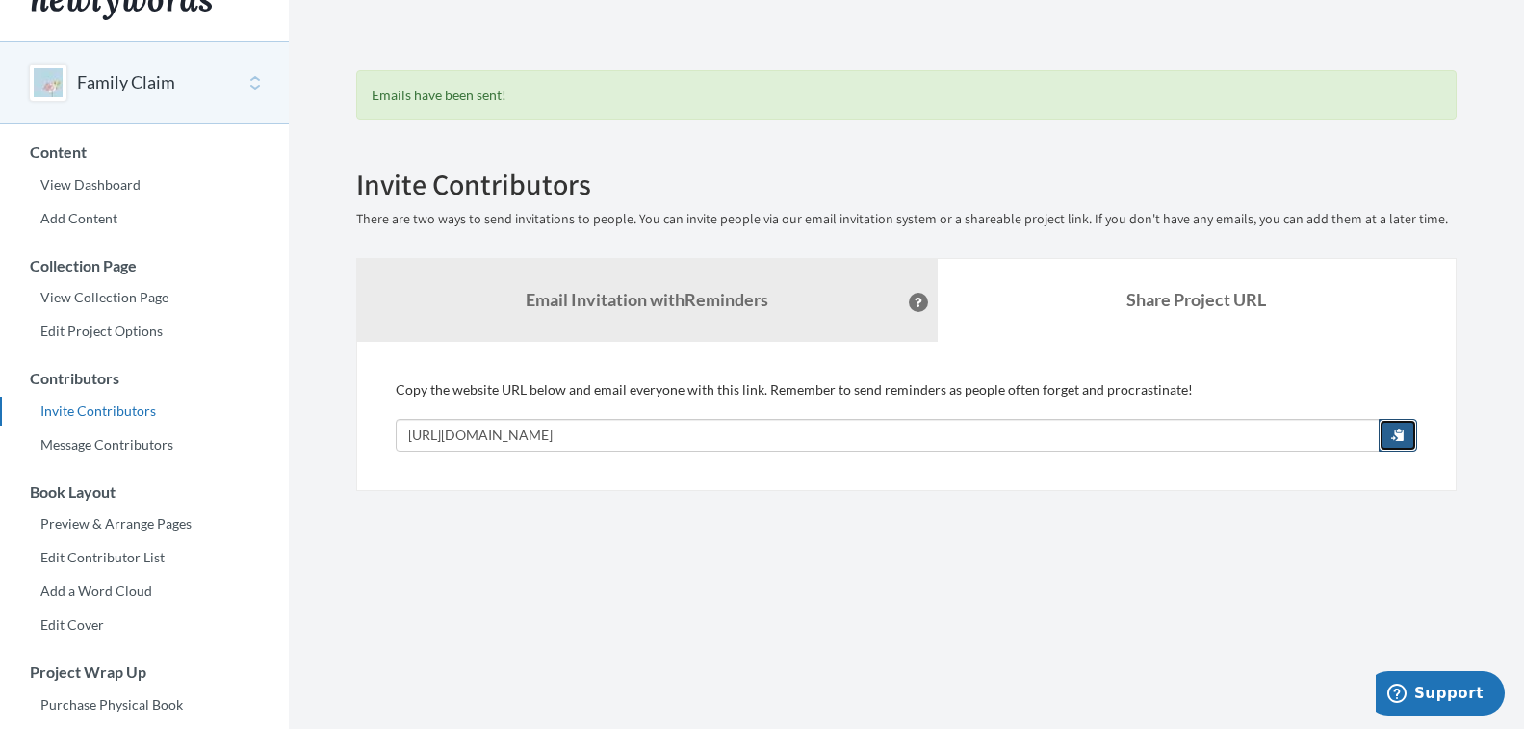
click at [1396, 431] on span "button" at bounding box center [1397, 433] width 13 height 13
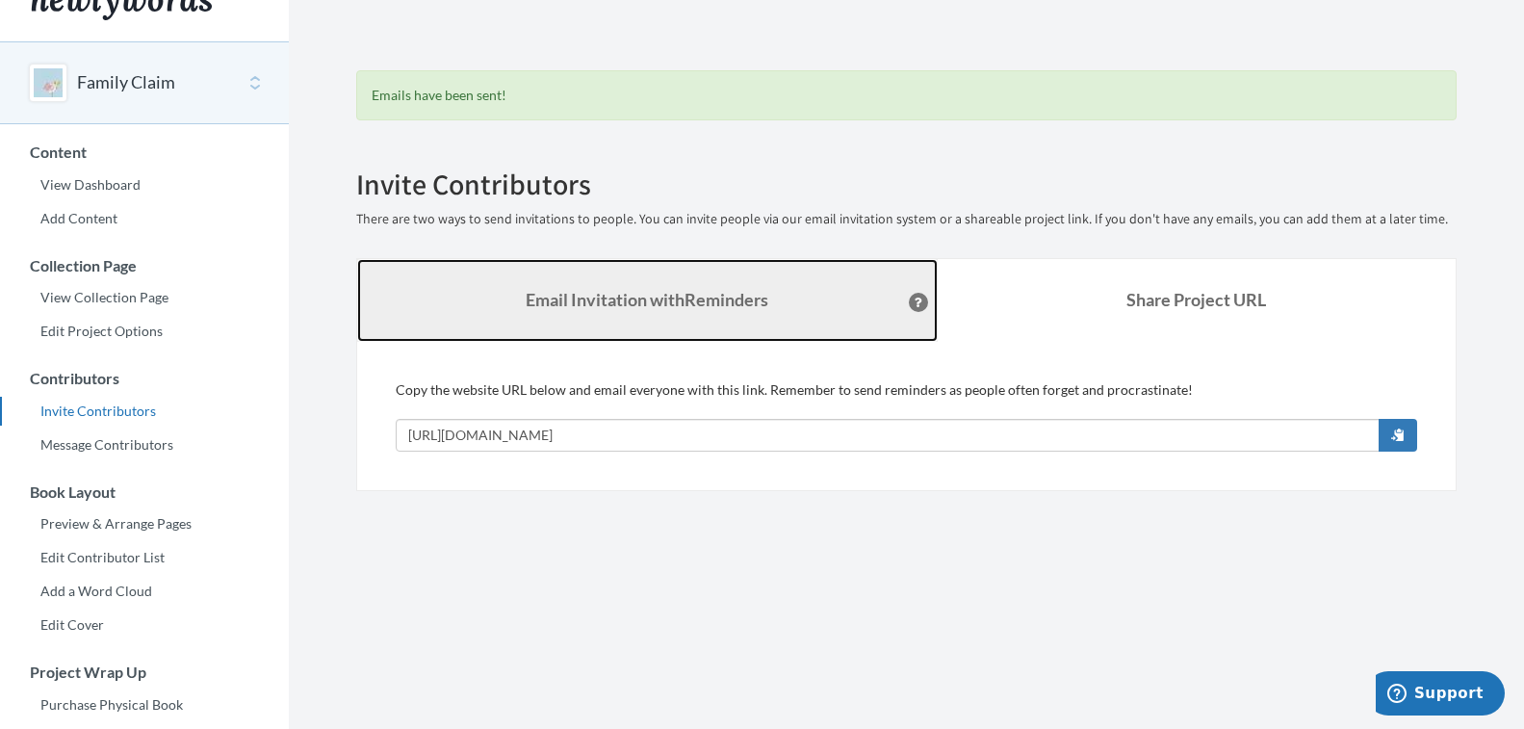
click at [671, 298] on strong "Email Invitation with Reminders" at bounding box center [647, 299] width 243 height 21
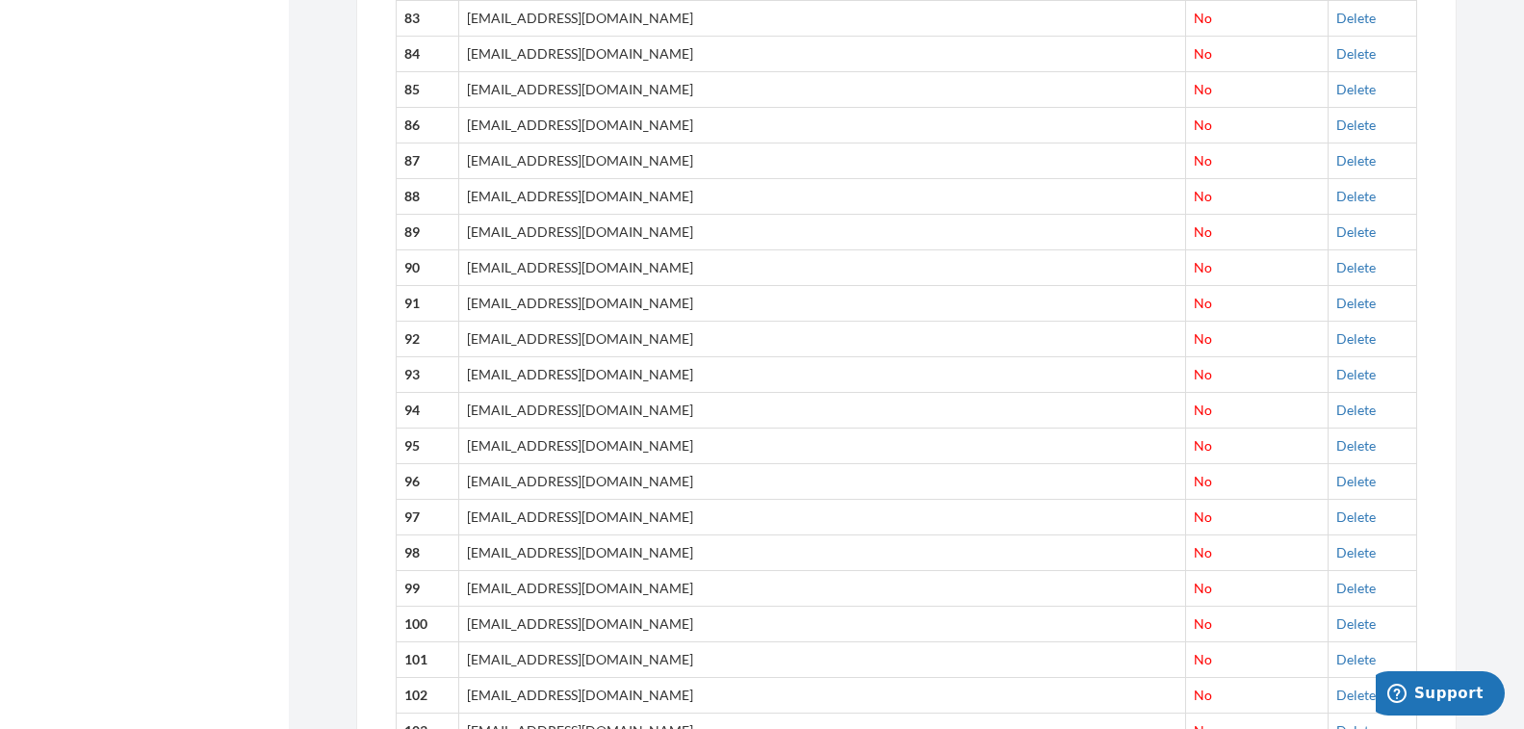
scroll to position [7414, 0]
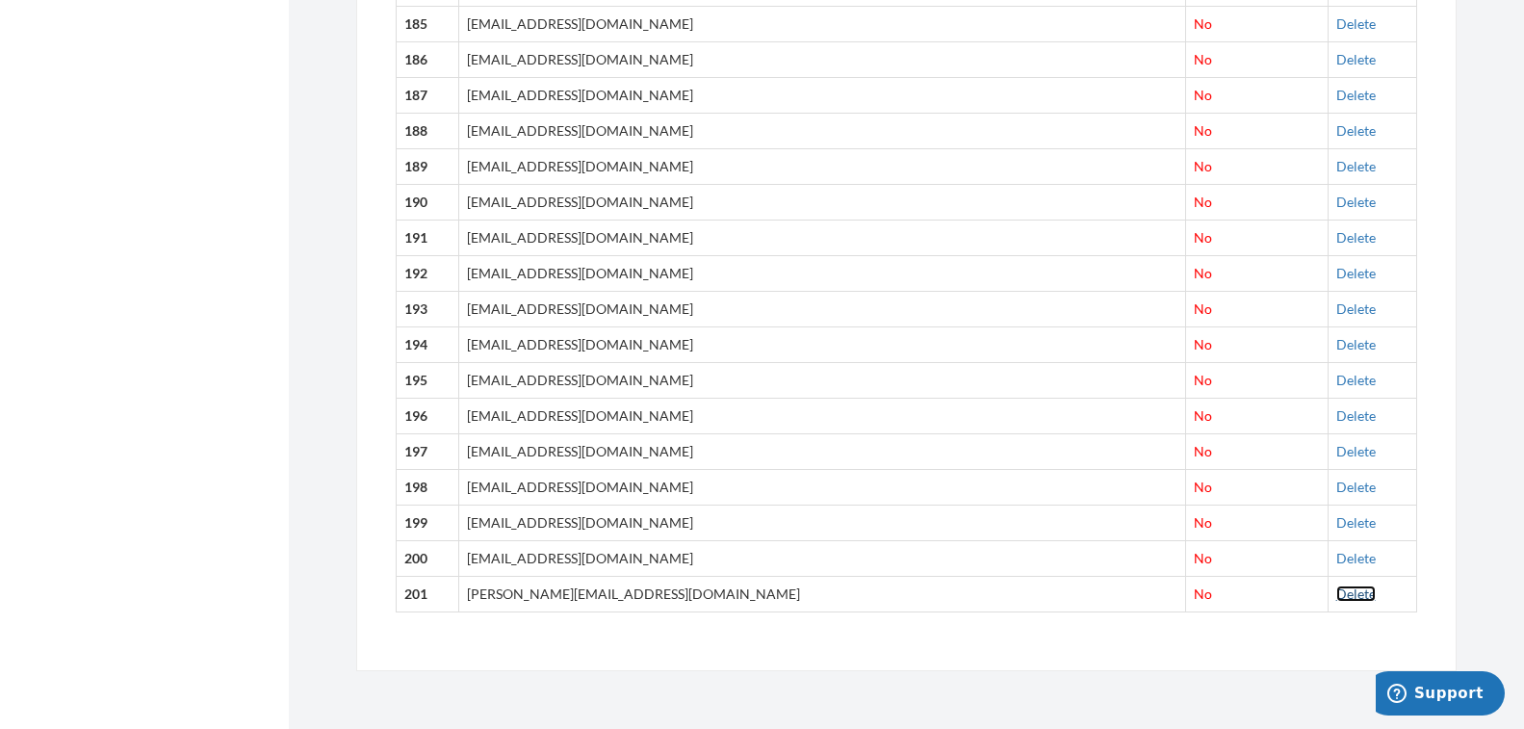
click at [1336, 588] on link "Delete" at bounding box center [1355, 593] width 39 height 16
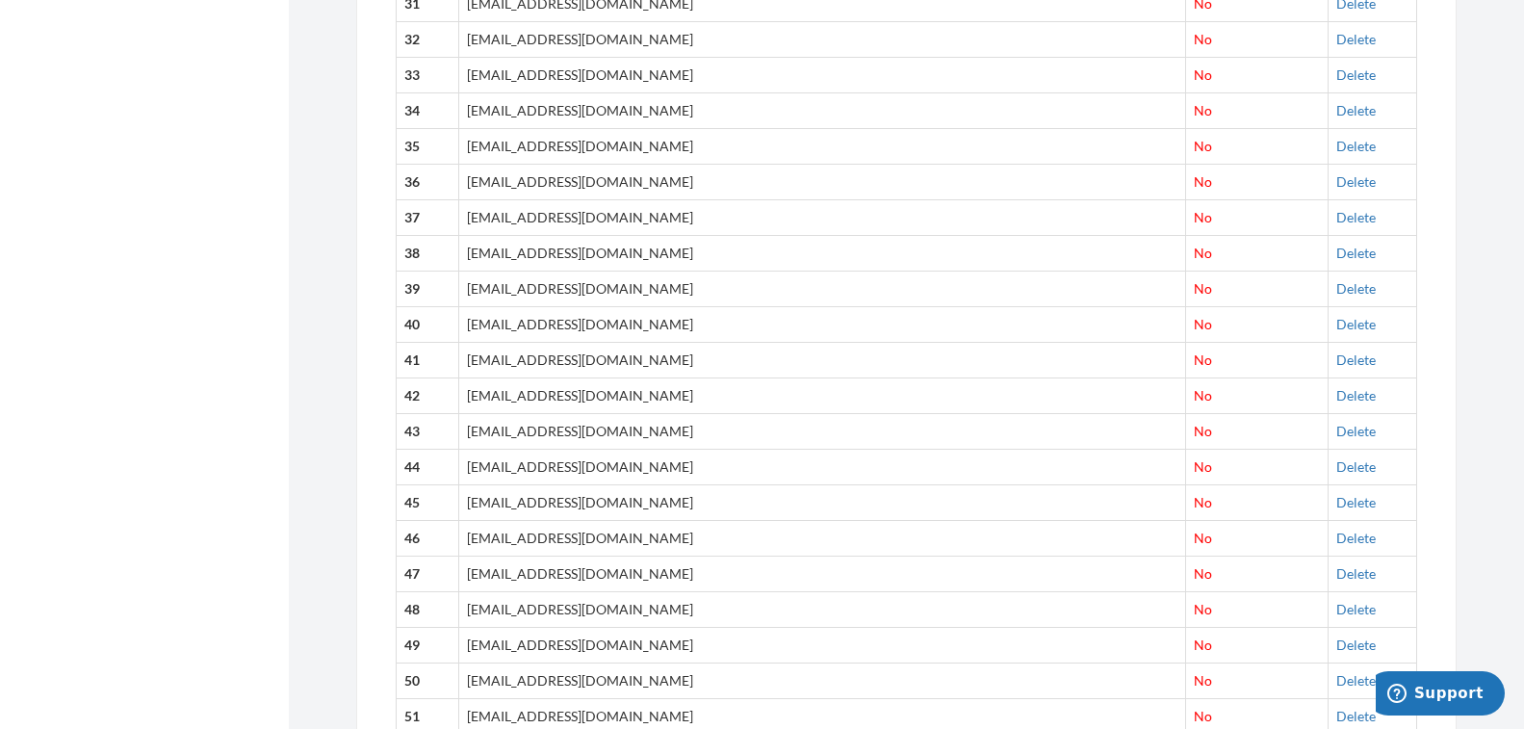
scroll to position [0, 0]
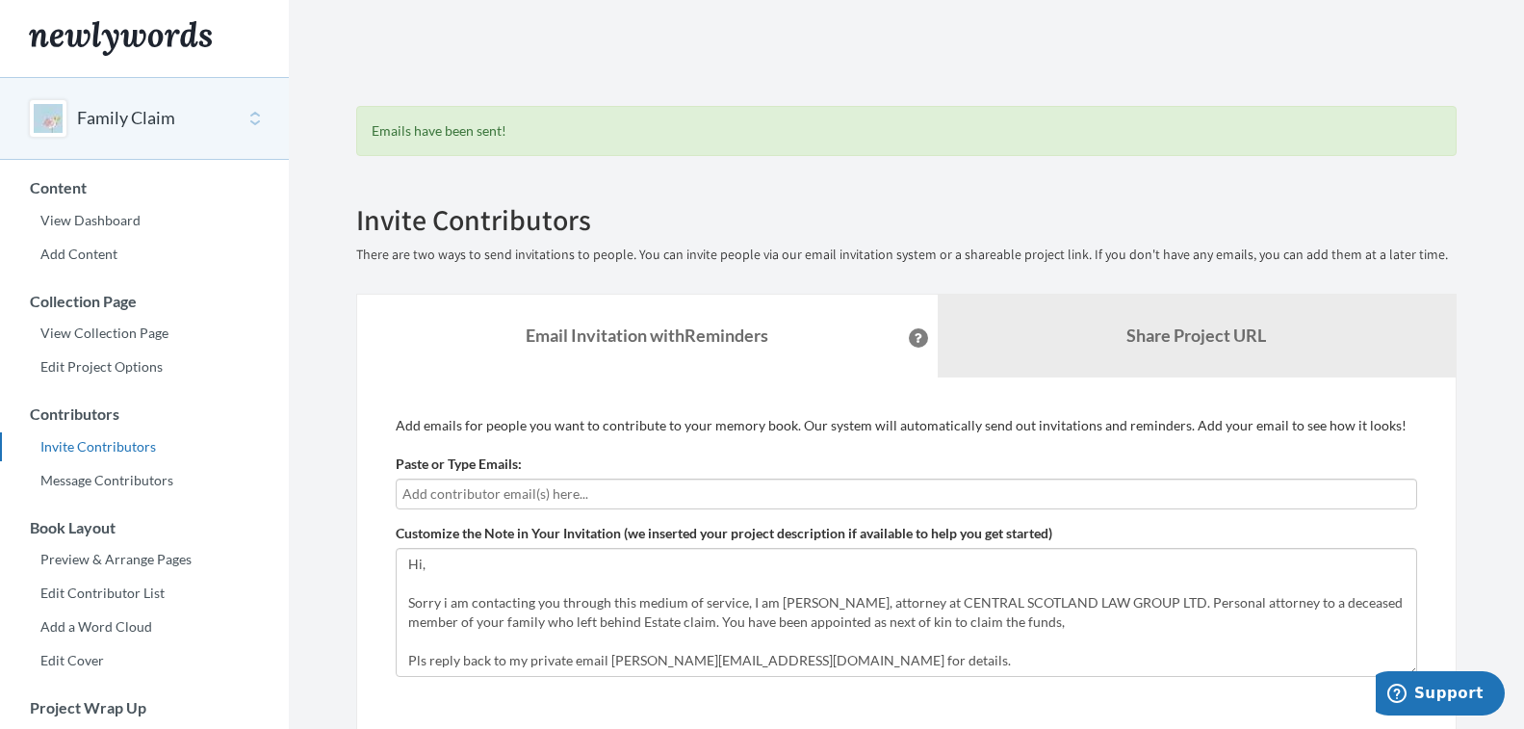
click at [620, 499] on input "text" at bounding box center [906, 493] width 1008 height 21
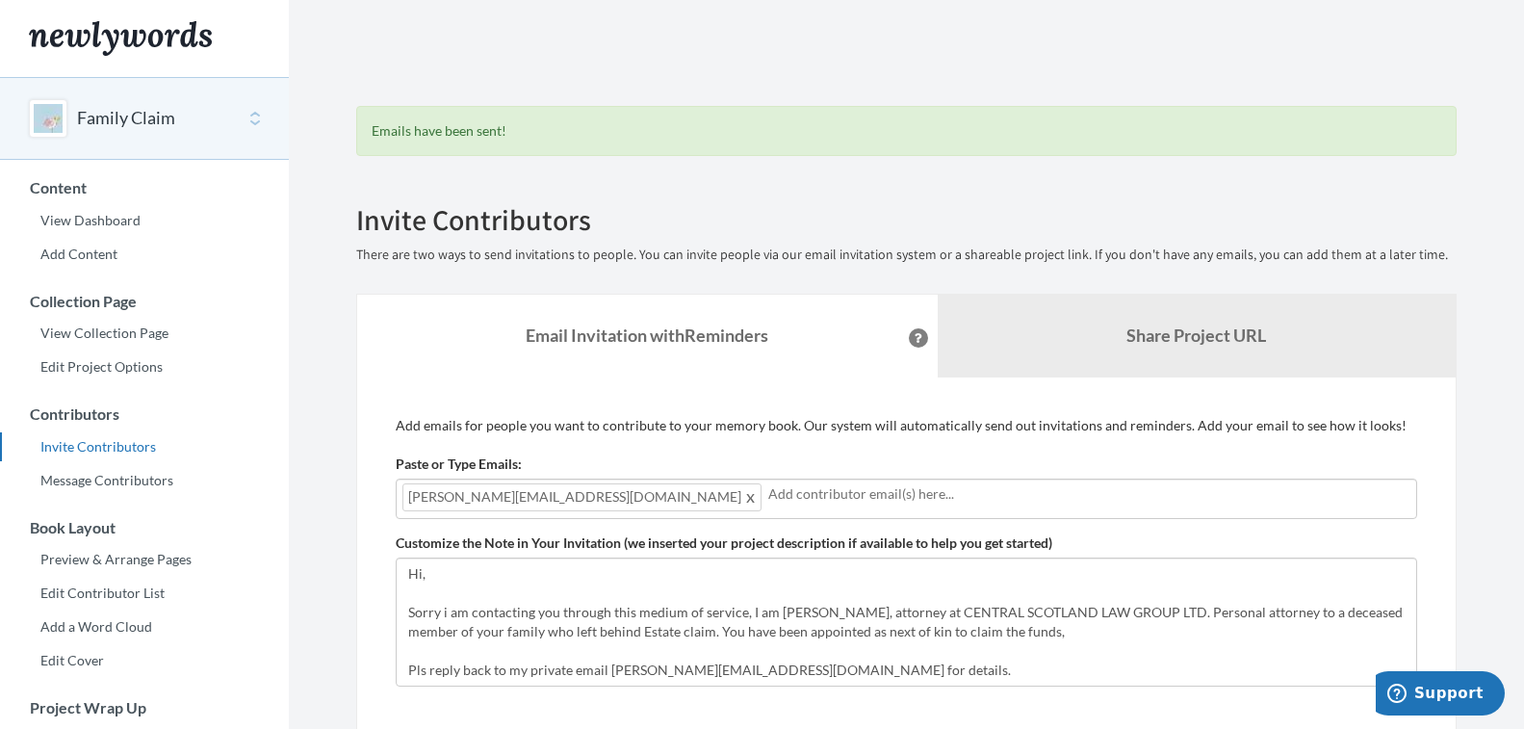
scroll to position [637, 0]
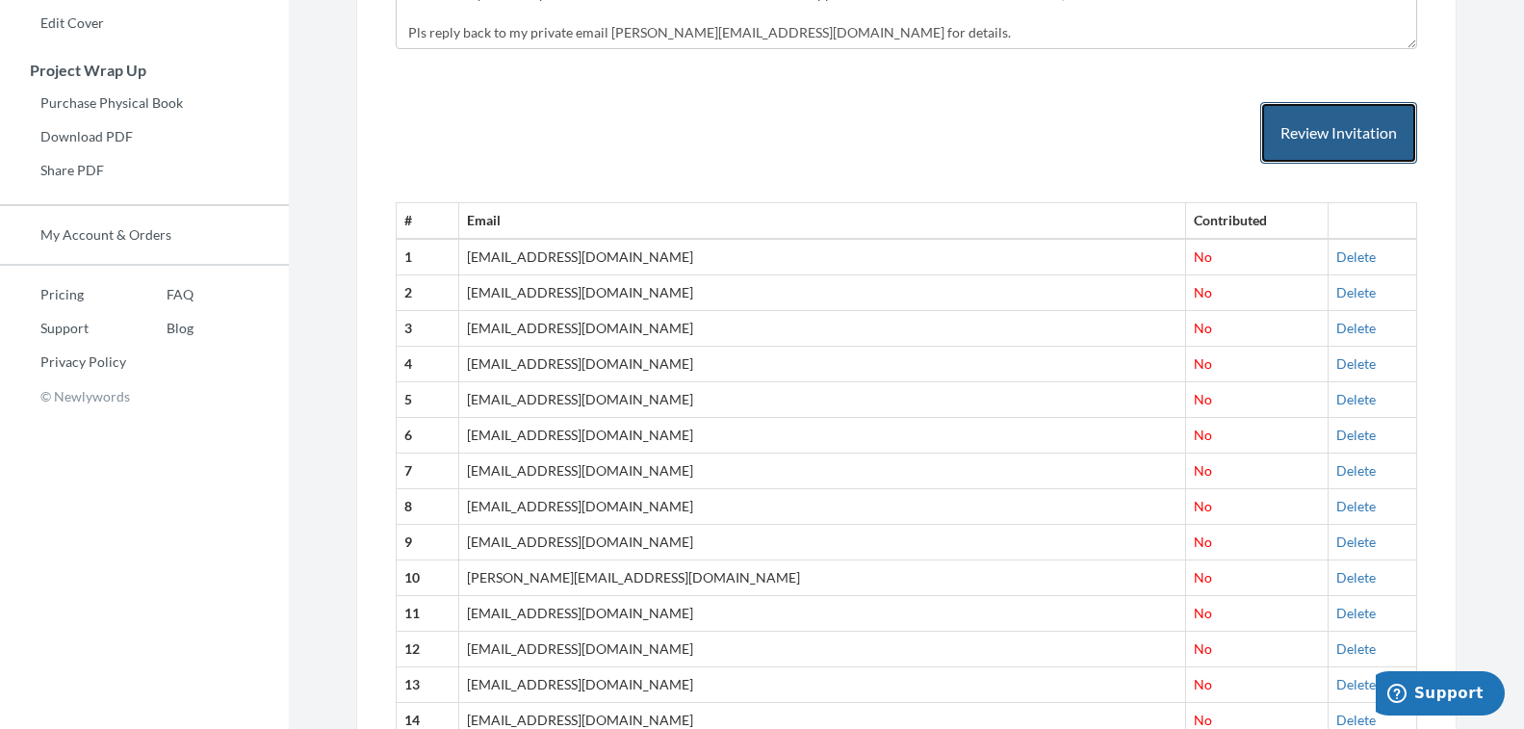
click at [1345, 133] on button "Review Invitation" at bounding box center [1338, 133] width 157 height 63
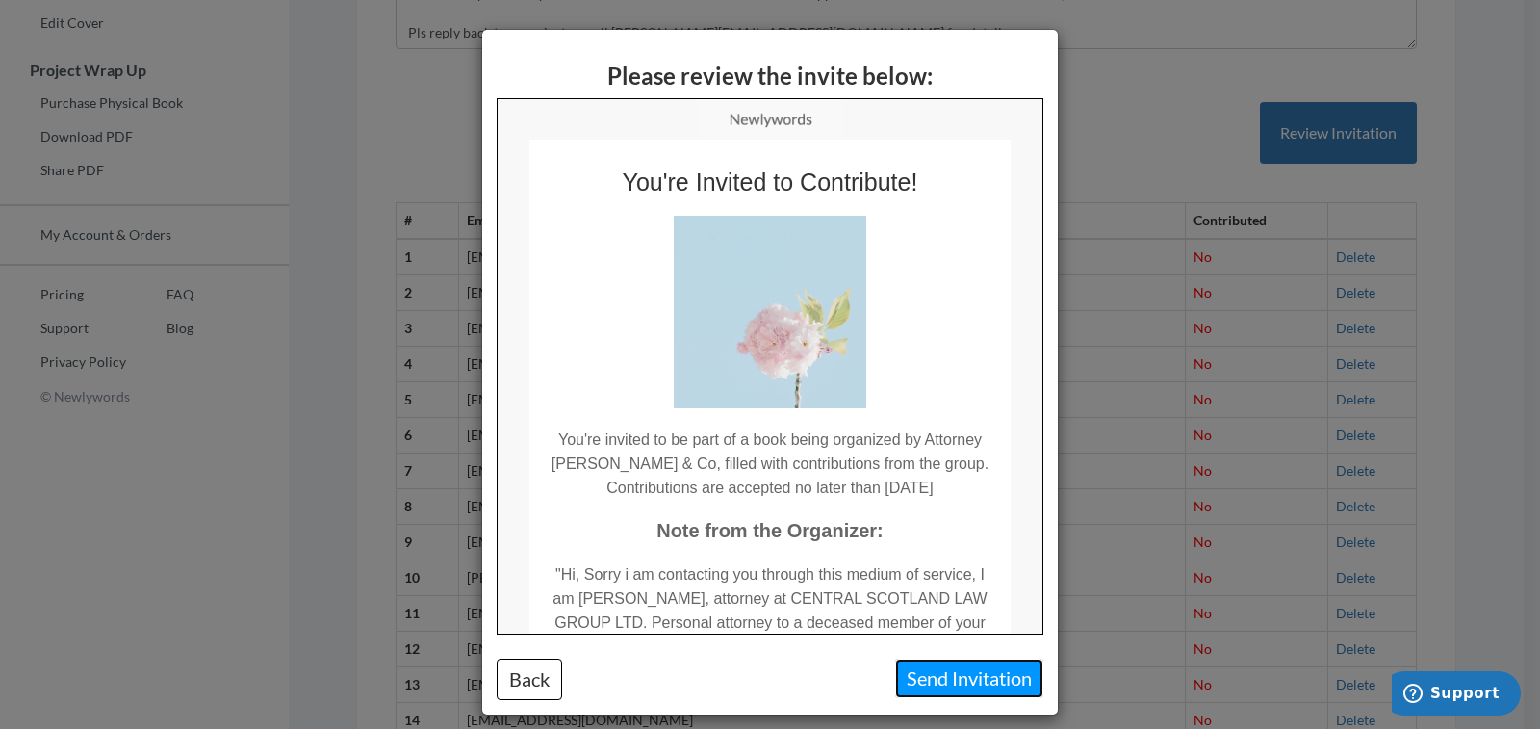
click at [969, 685] on button "Send Invitation" at bounding box center [969, 677] width 148 height 39
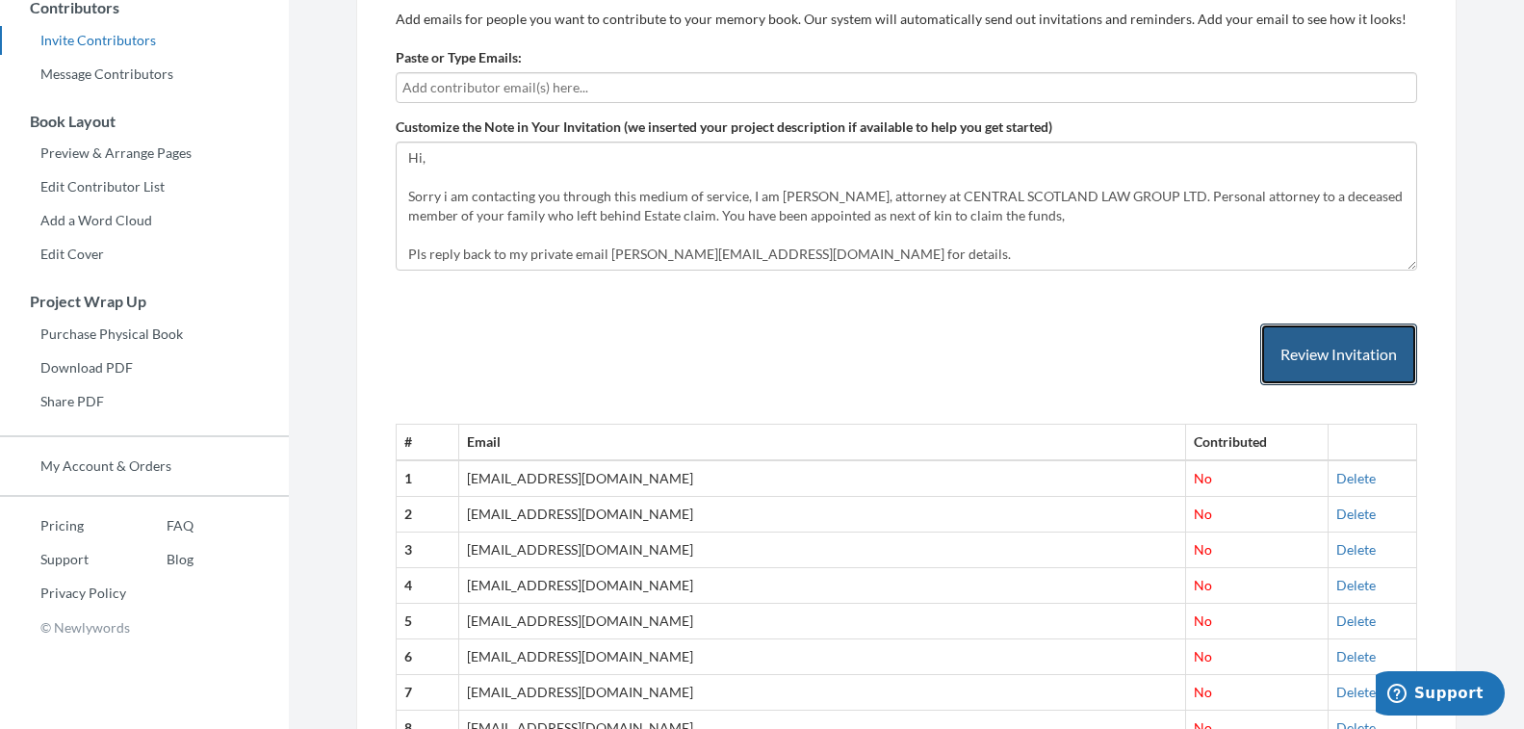
scroll to position [252, 0]
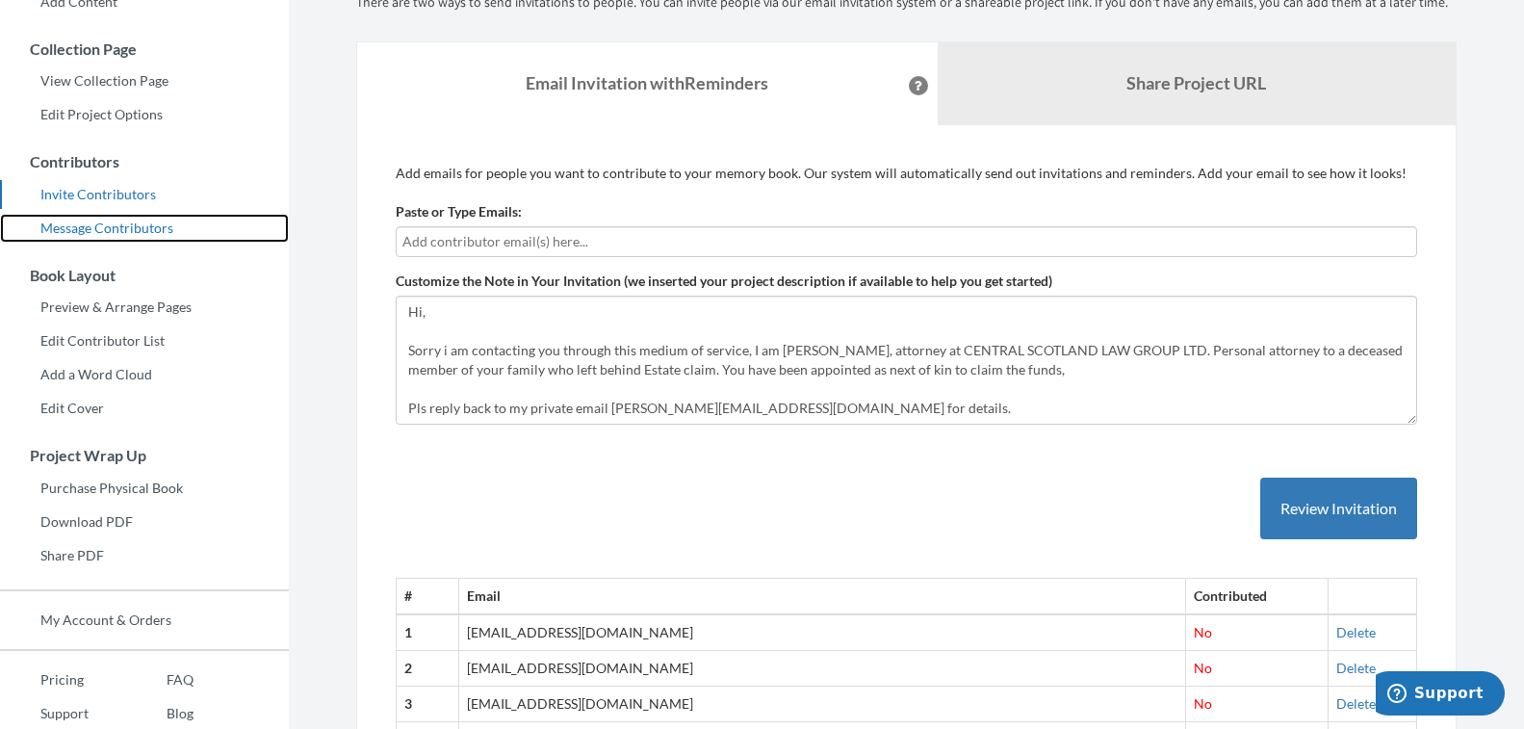
click at [122, 230] on link "Message Contributors" at bounding box center [144, 228] width 289 height 29
